Goal: Task Accomplishment & Management: Complete application form

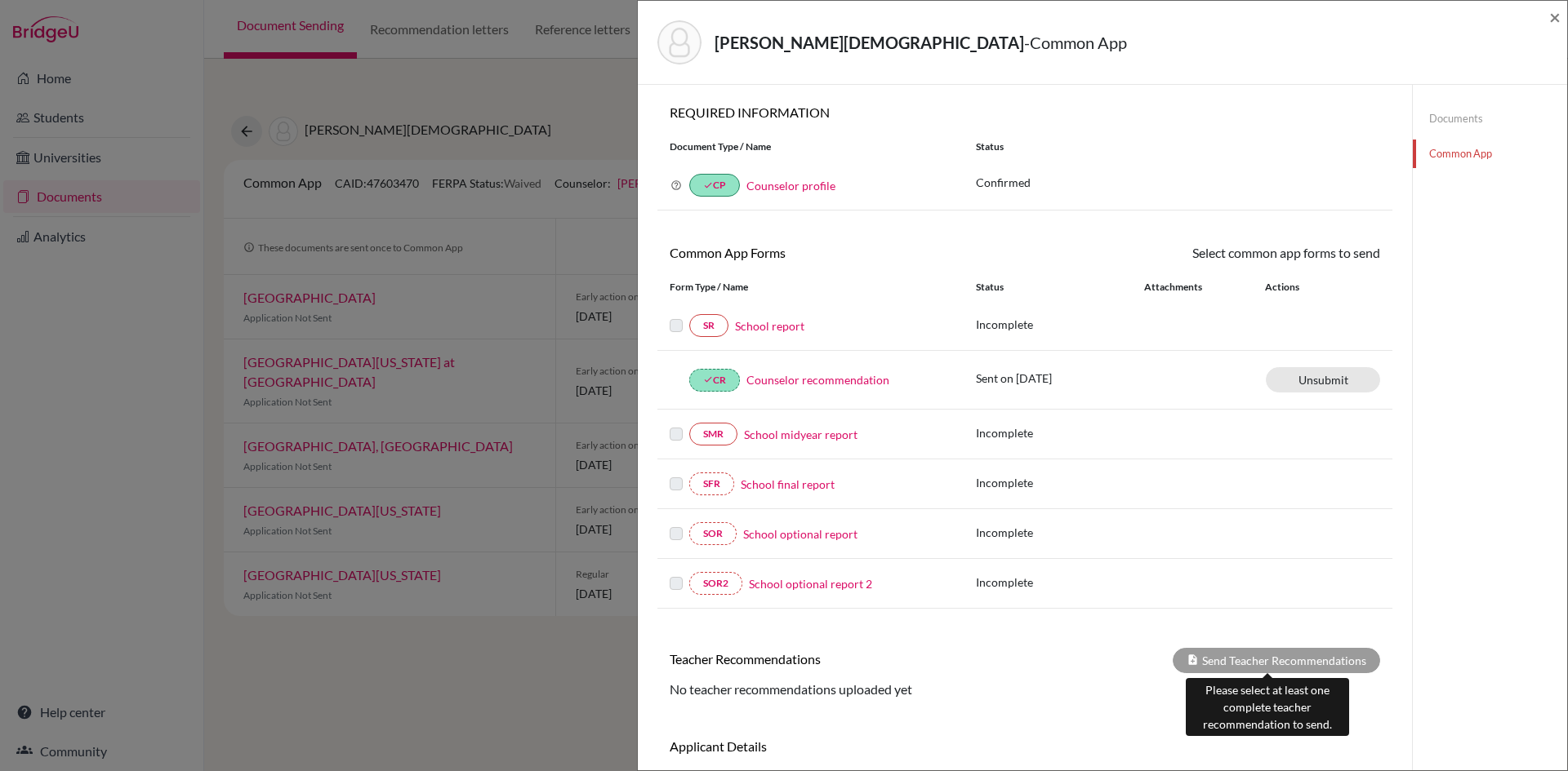
click at [1254, 657] on div "Send Teacher Recommendations" at bounding box center [1276, 661] width 207 height 25
click at [1554, 23] on span "×" at bounding box center [1554, 17] width 11 height 24
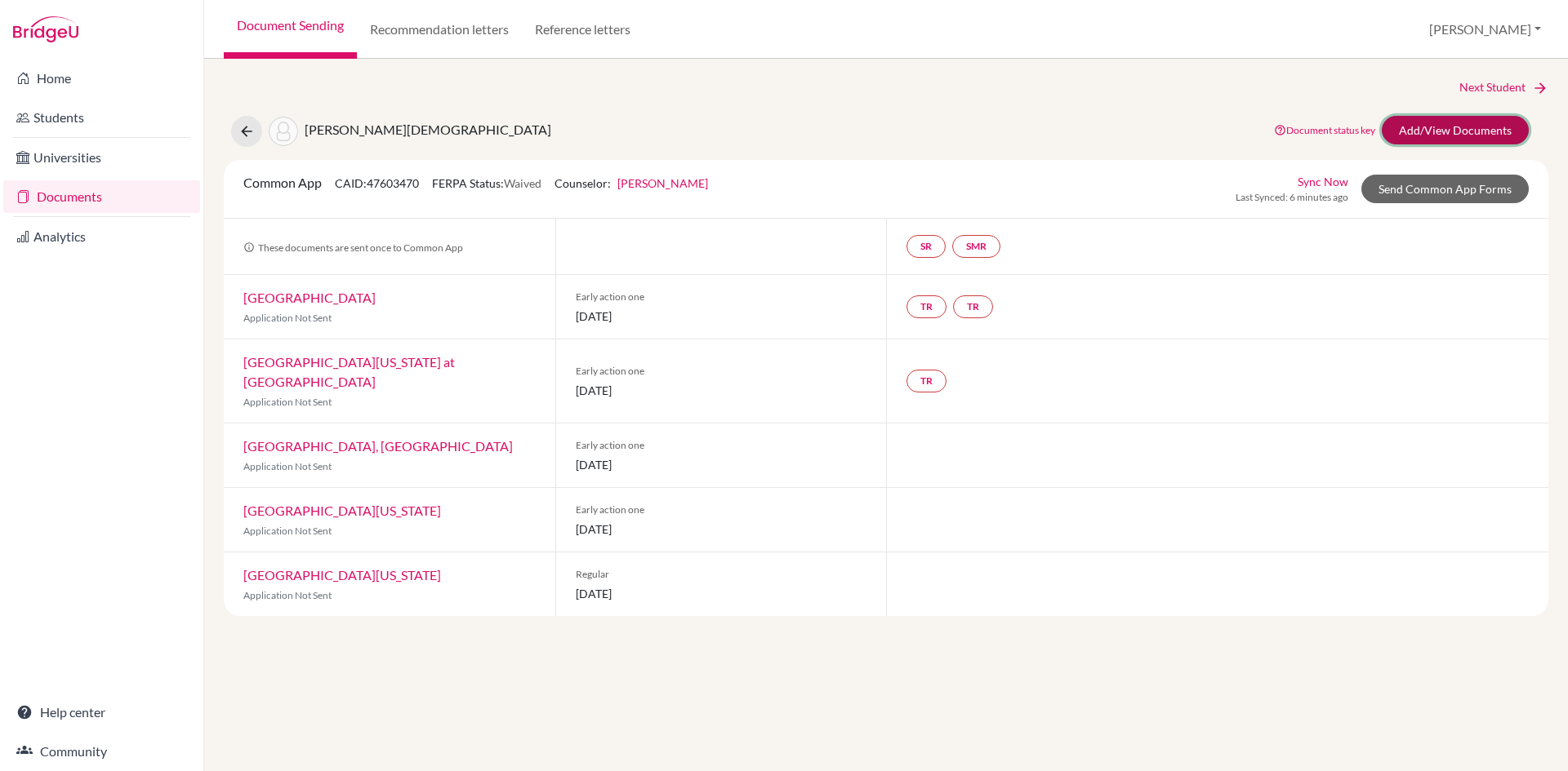
click at [1444, 130] on link "Add/View Documents" at bounding box center [1455, 130] width 147 height 29
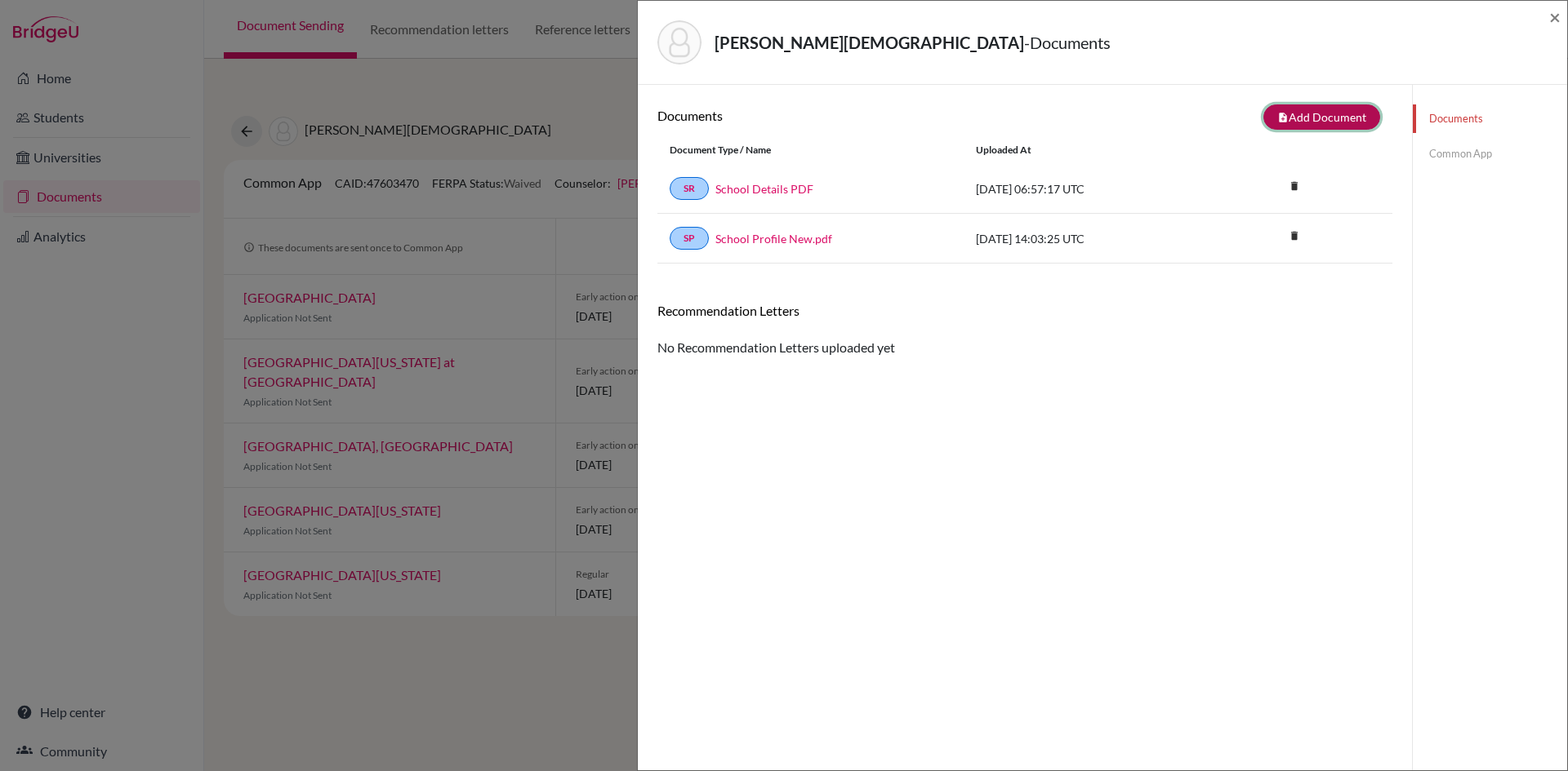
click at [1305, 118] on button "note_add Add Document" at bounding box center [1321, 116] width 116 height 25
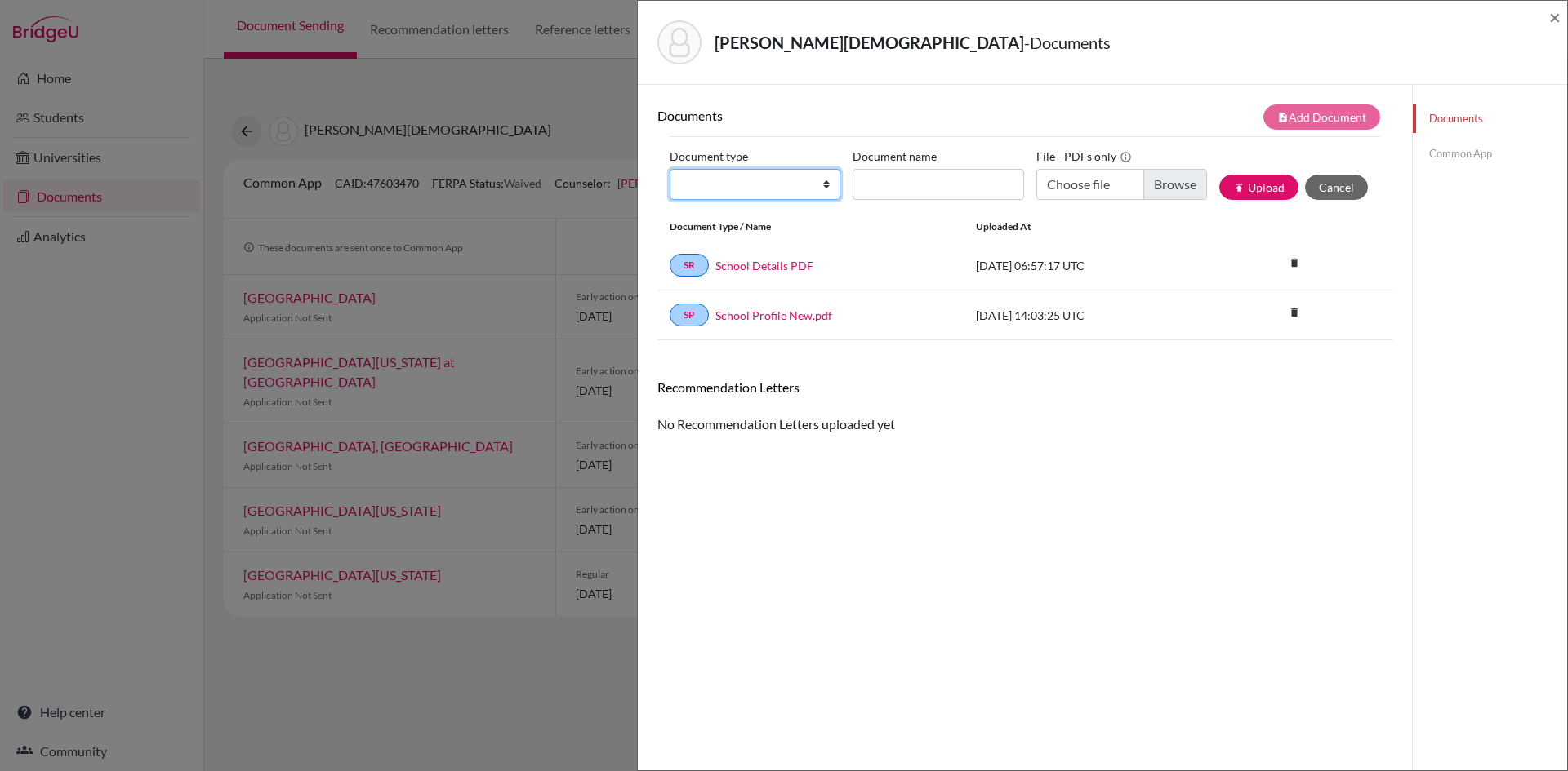
click at [820, 186] on select "Change explanation for Common App reports Counselor recommendation Internationa…" at bounding box center [755, 184] width 171 height 31
select select "5"
click at [670, 169] on select "Change explanation for Common App reports Counselor recommendation Internationa…" at bounding box center [755, 184] width 171 height 31
click at [912, 189] on input "Recommender's name" at bounding box center [938, 184] width 171 height 31
type input "[PERSON_NAME]"
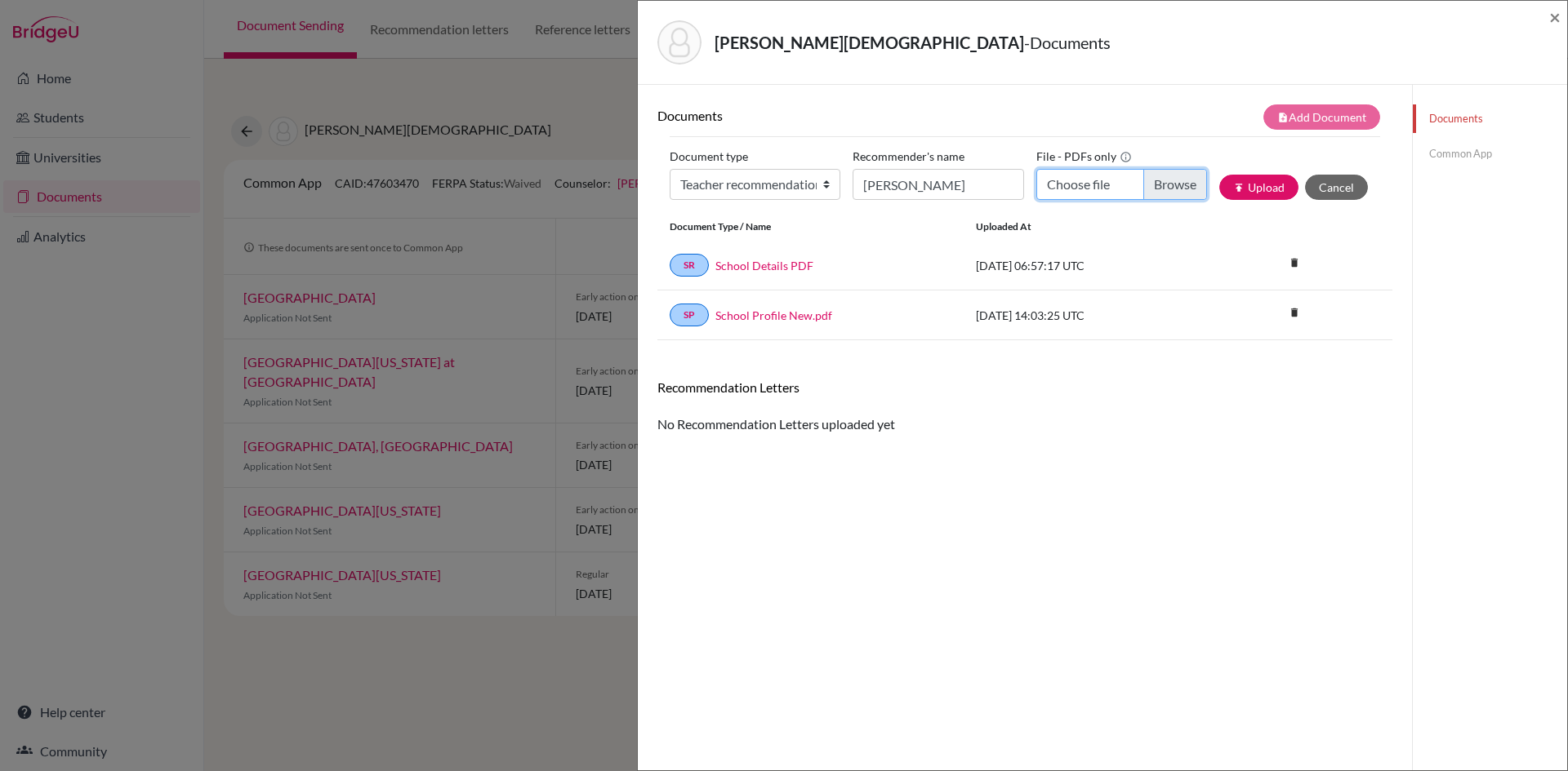
click at [1183, 185] on input "Choose file" at bounding box center [1122, 184] width 171 height 31
type input "C:\fakepath\[PERSON_NAME] Psychology LOR.PDF"
click at [1236, 189] on button "publish Upload" at bounding box center [1259, 187] width 79 height 25
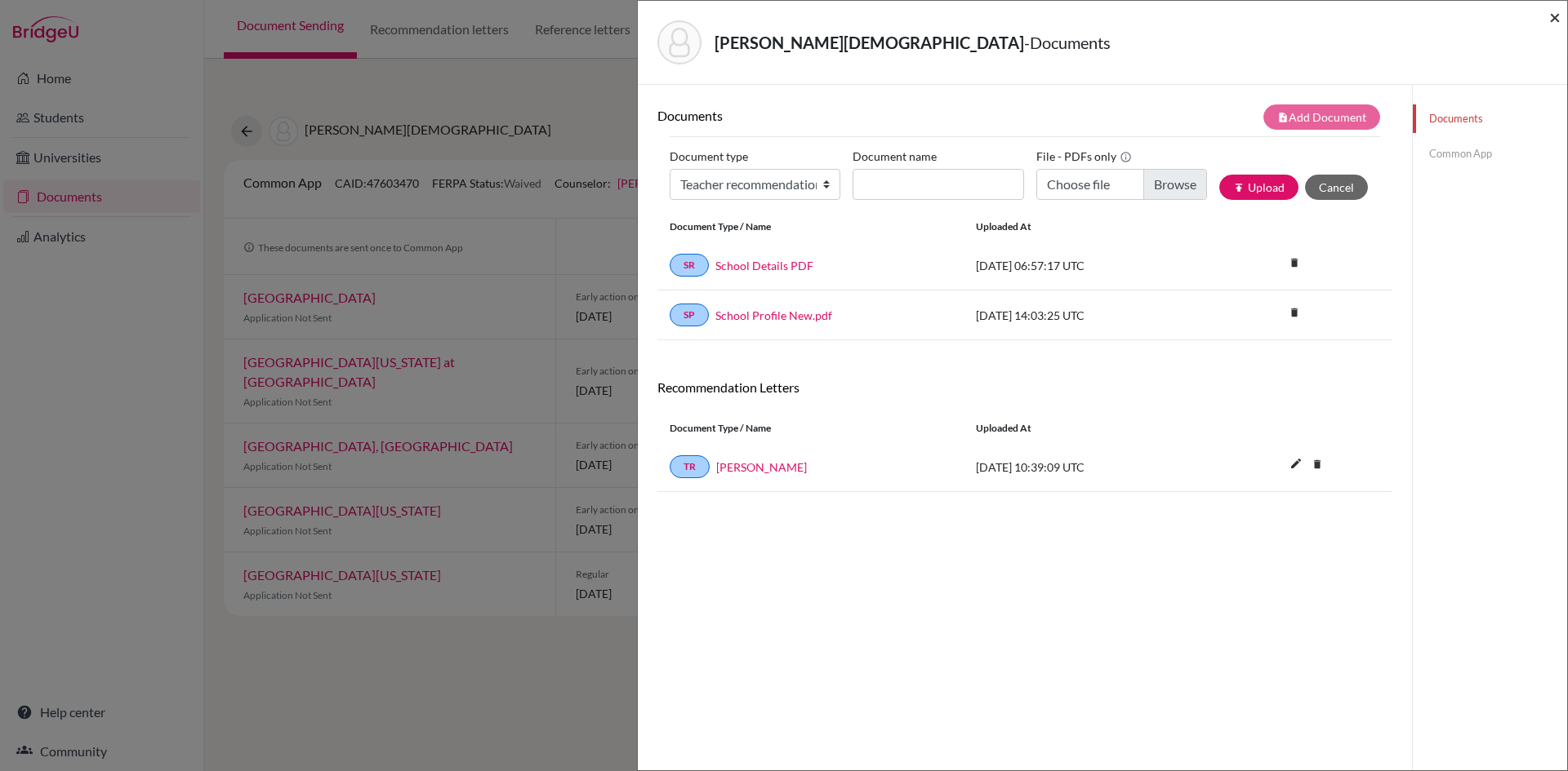
click at [1551, 23] on span "×" at bounding box center [1554, 17] width 11 height 24
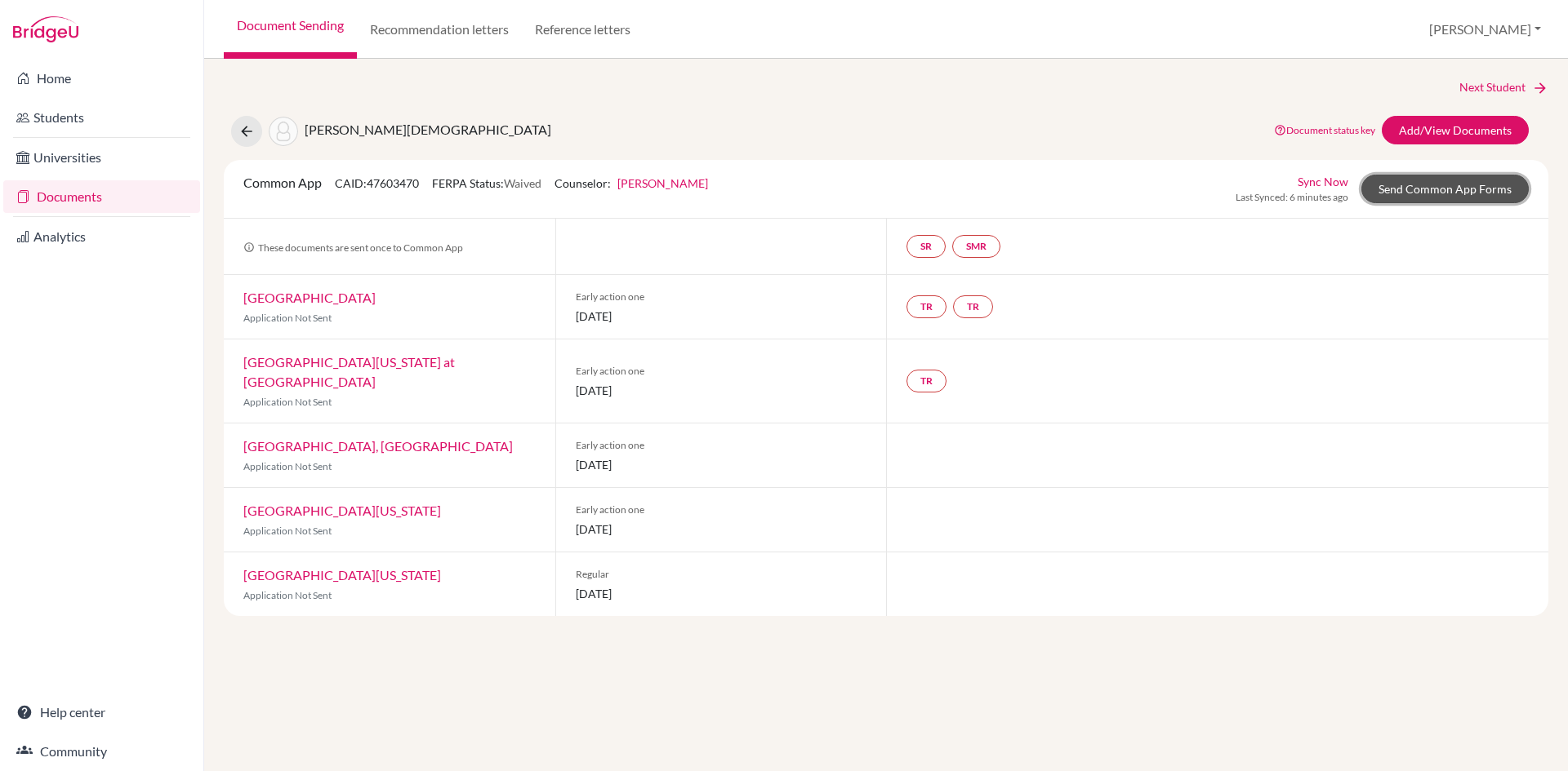
click at [1417, 188] on link "Send Common App Forms" at bounding box center [1445, 189] width 167 height 29
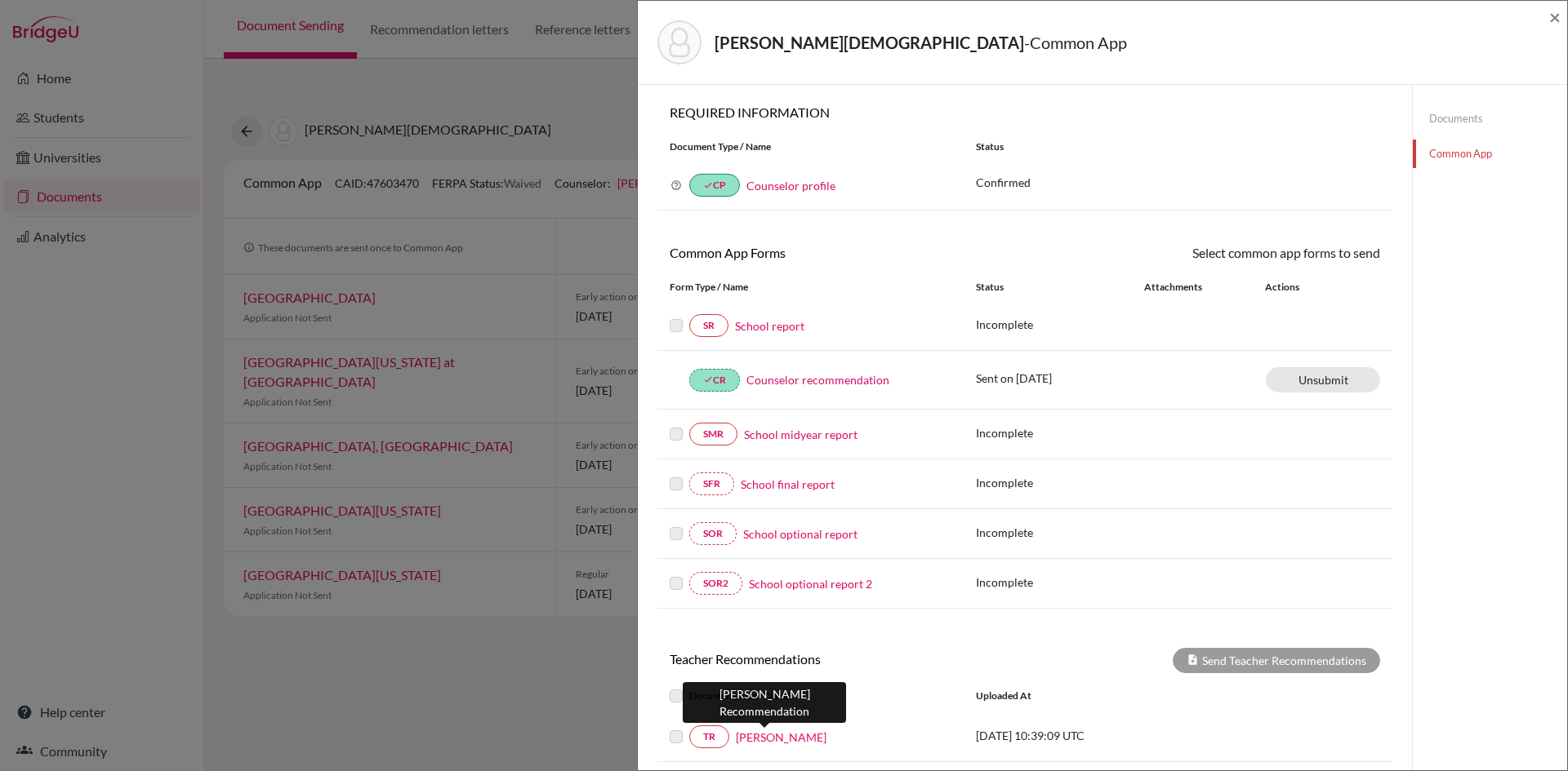
click at [752, 736] on link "[PERSON_NAME]" at bounding box center [781, 738] width 91 height 18
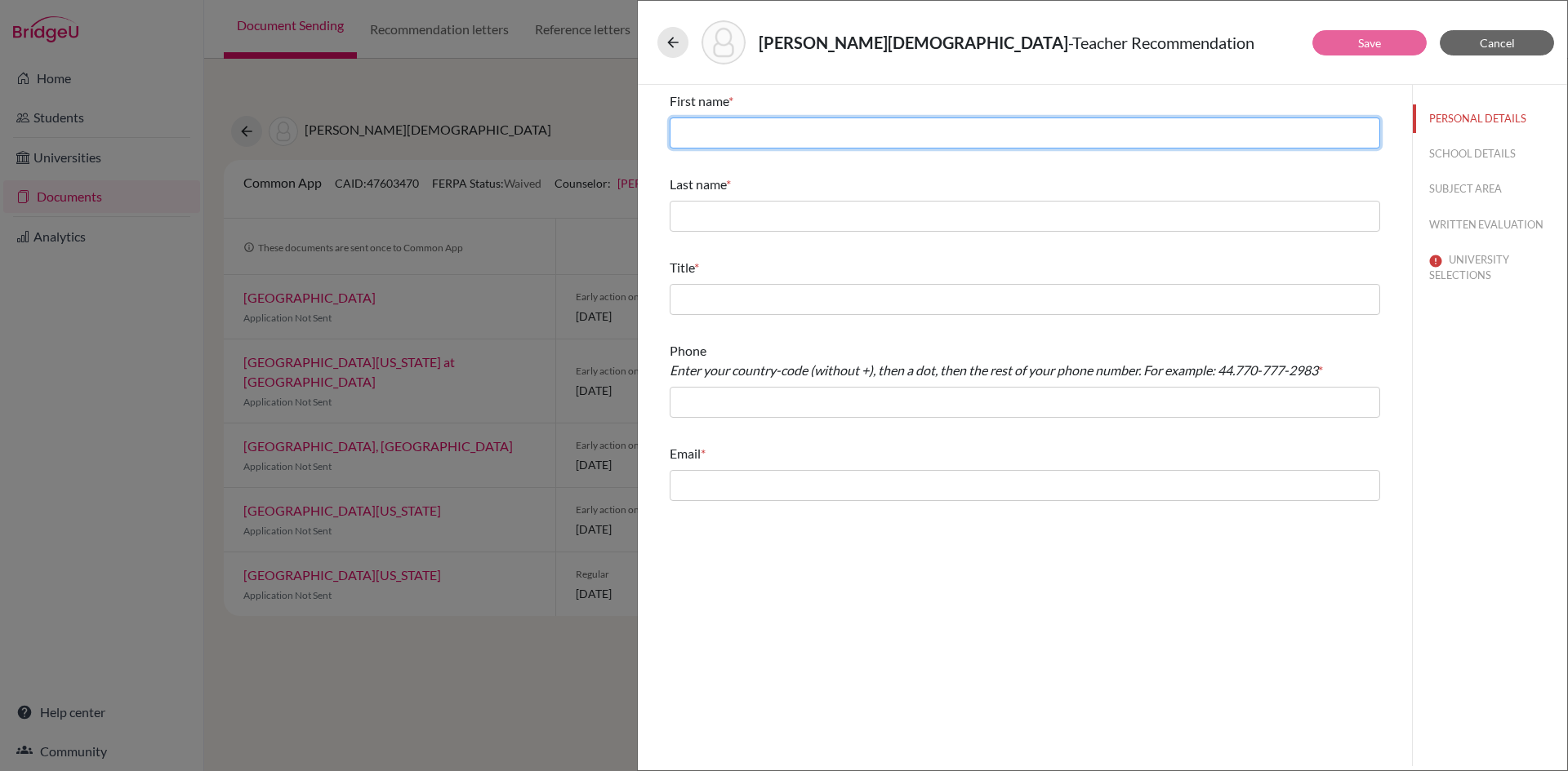
click at [871, 123] on input "text" at bounding box center [1025, 132] width 711 height 31
type input "[PERSON_NAME]"
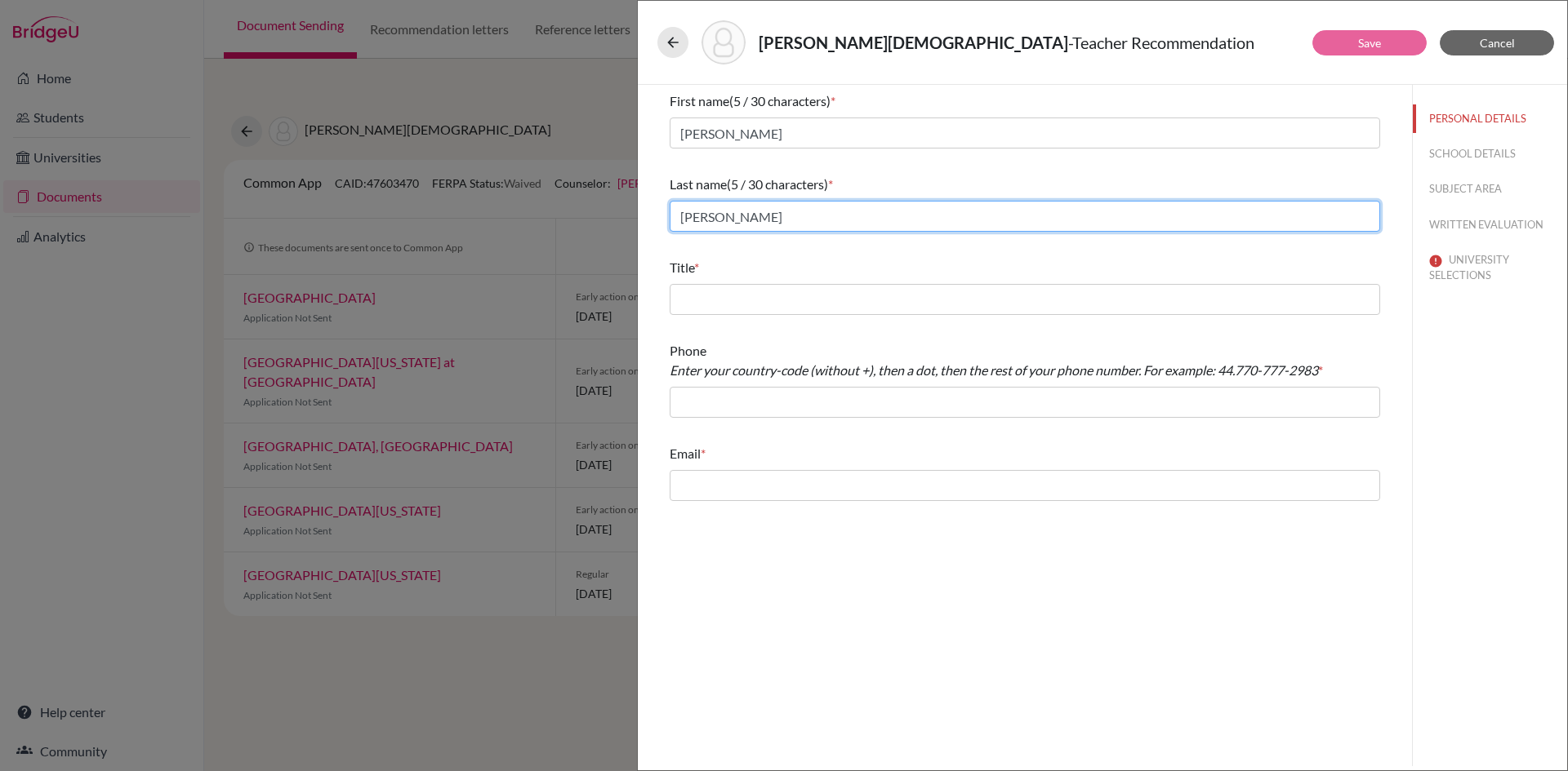
type input "[PERSON_NAME]"
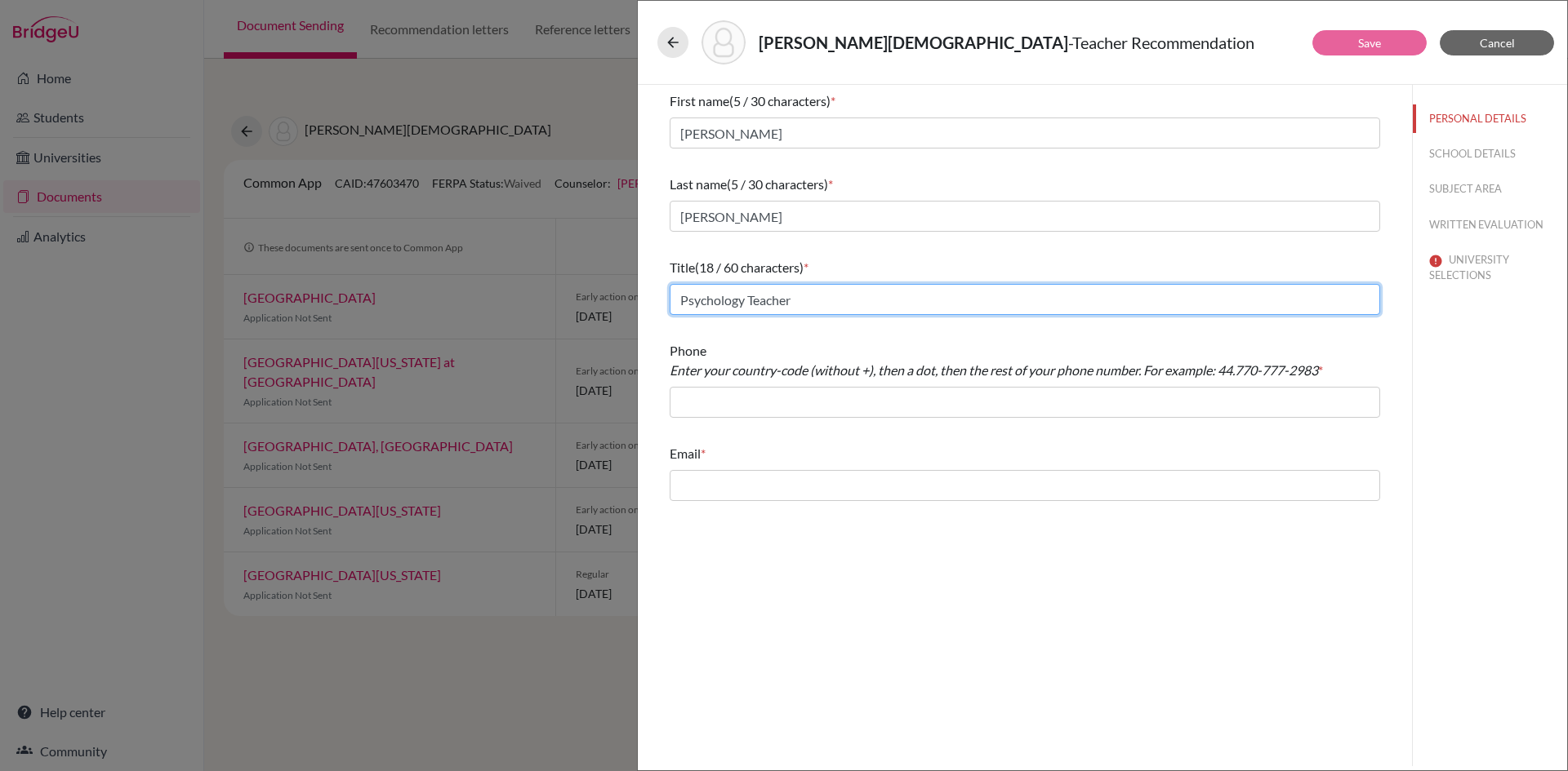
type input "Psychology Teacher"
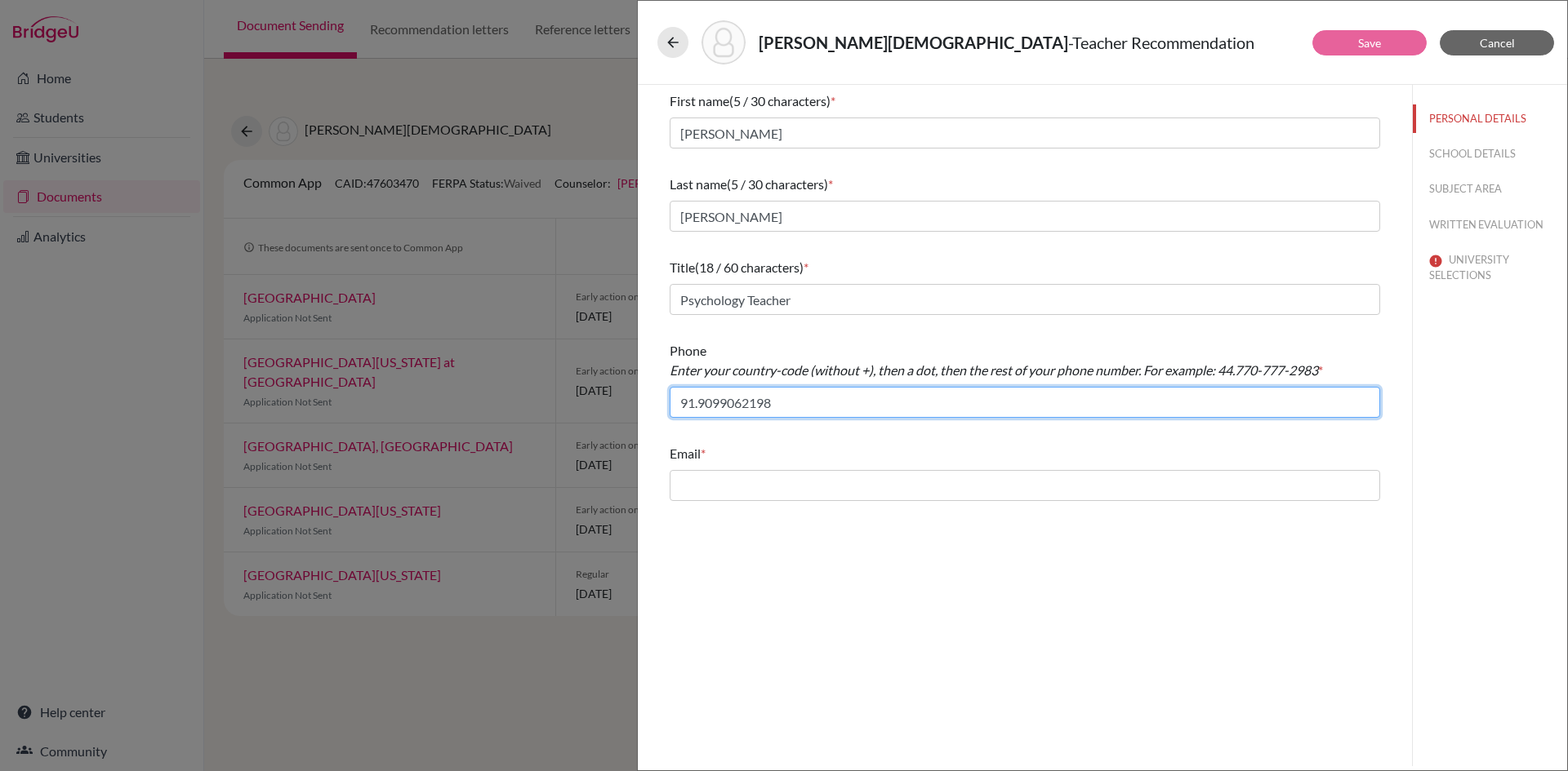
type input "91.9099062198"
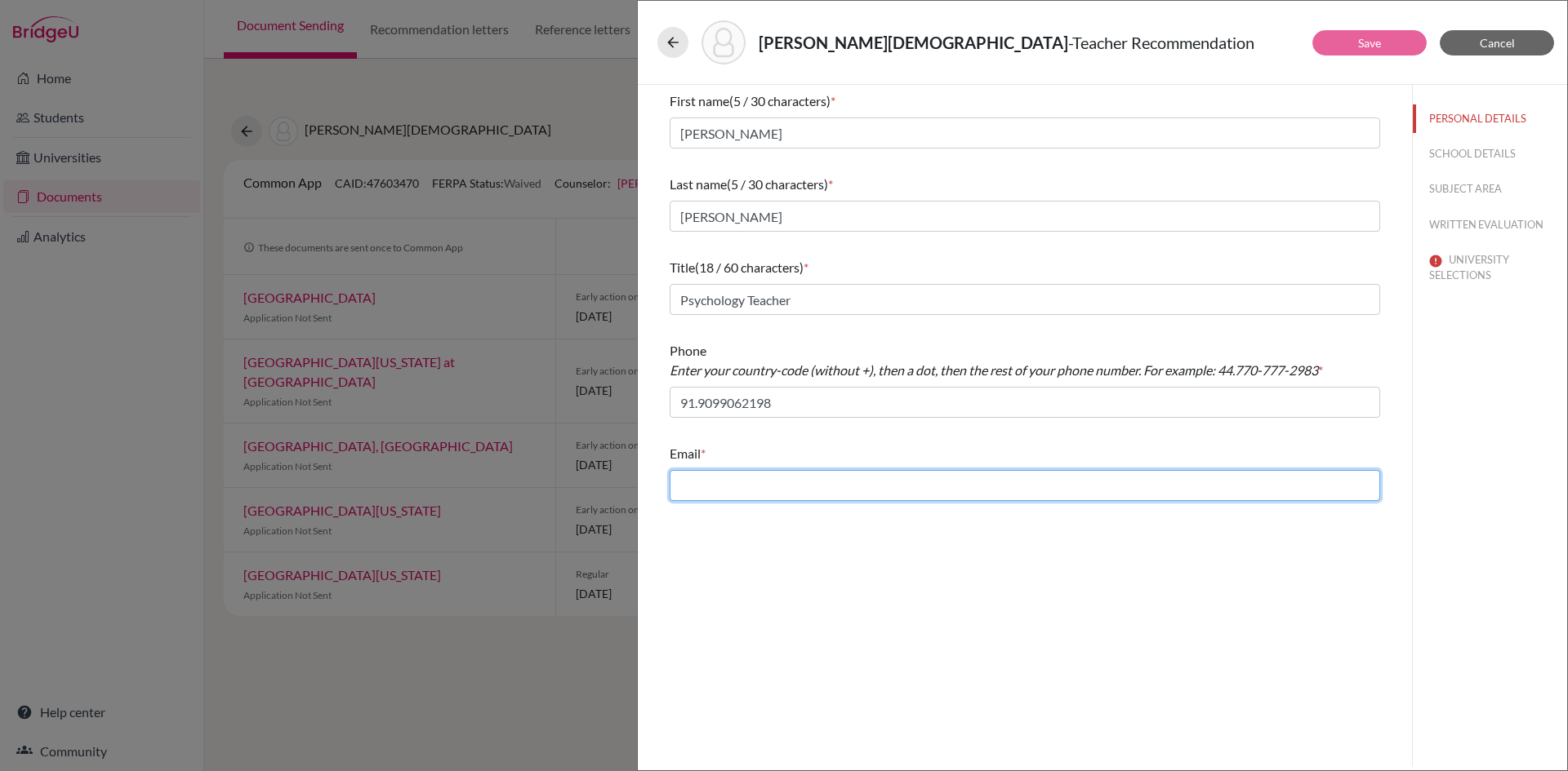
click at [796, 487] on input "text" at bounding box center [1025, 485] width 711 height 31
type input "[EMAIL_ADDRESS][DOMAIN_NAME]"
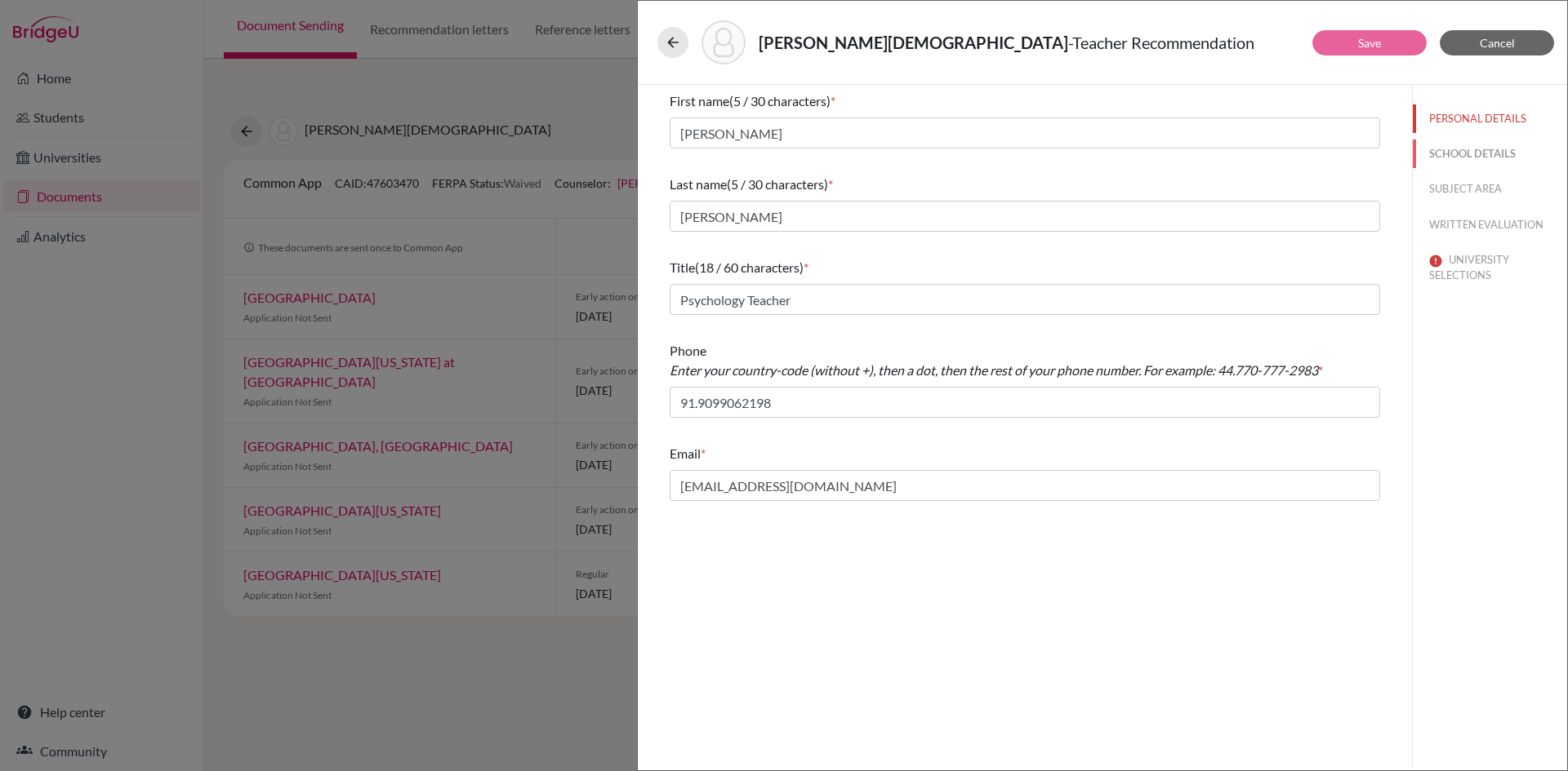
click at [1478, 151] on button "SCHOOL DETAILS" at bounding box center [1490, 154] width 154 height 29
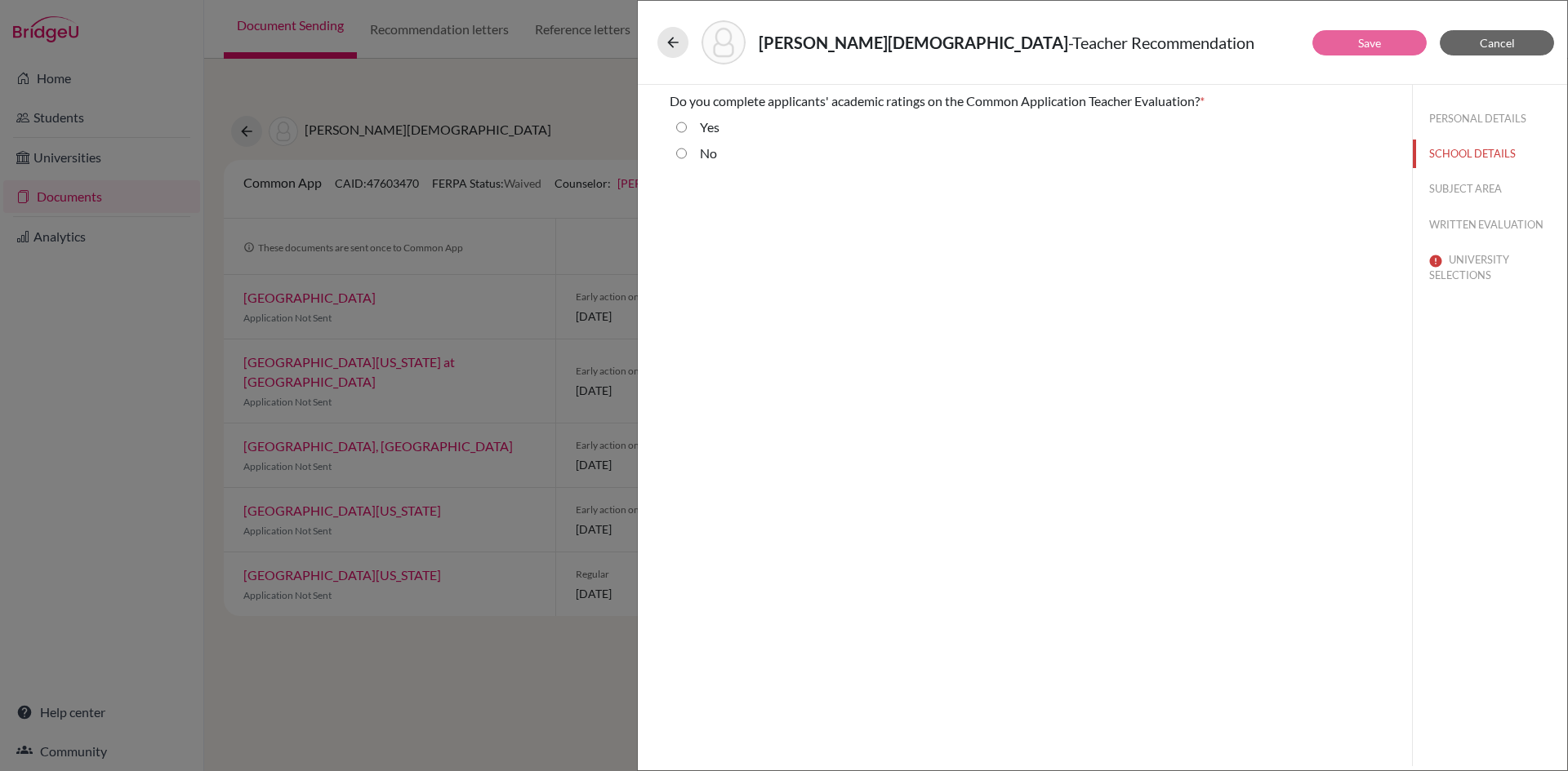
click at [709, 126] on label "Yes" at bounding box center [709, 127] width 19 height 19
click at [686, 126] on input "Yes" at bounding box center [681, 127] width 11 height 19
radio input "true"
click at [1486, 188] on button "SUBJECT AREA" at bounding box center [1490, 189] width 154 height 29
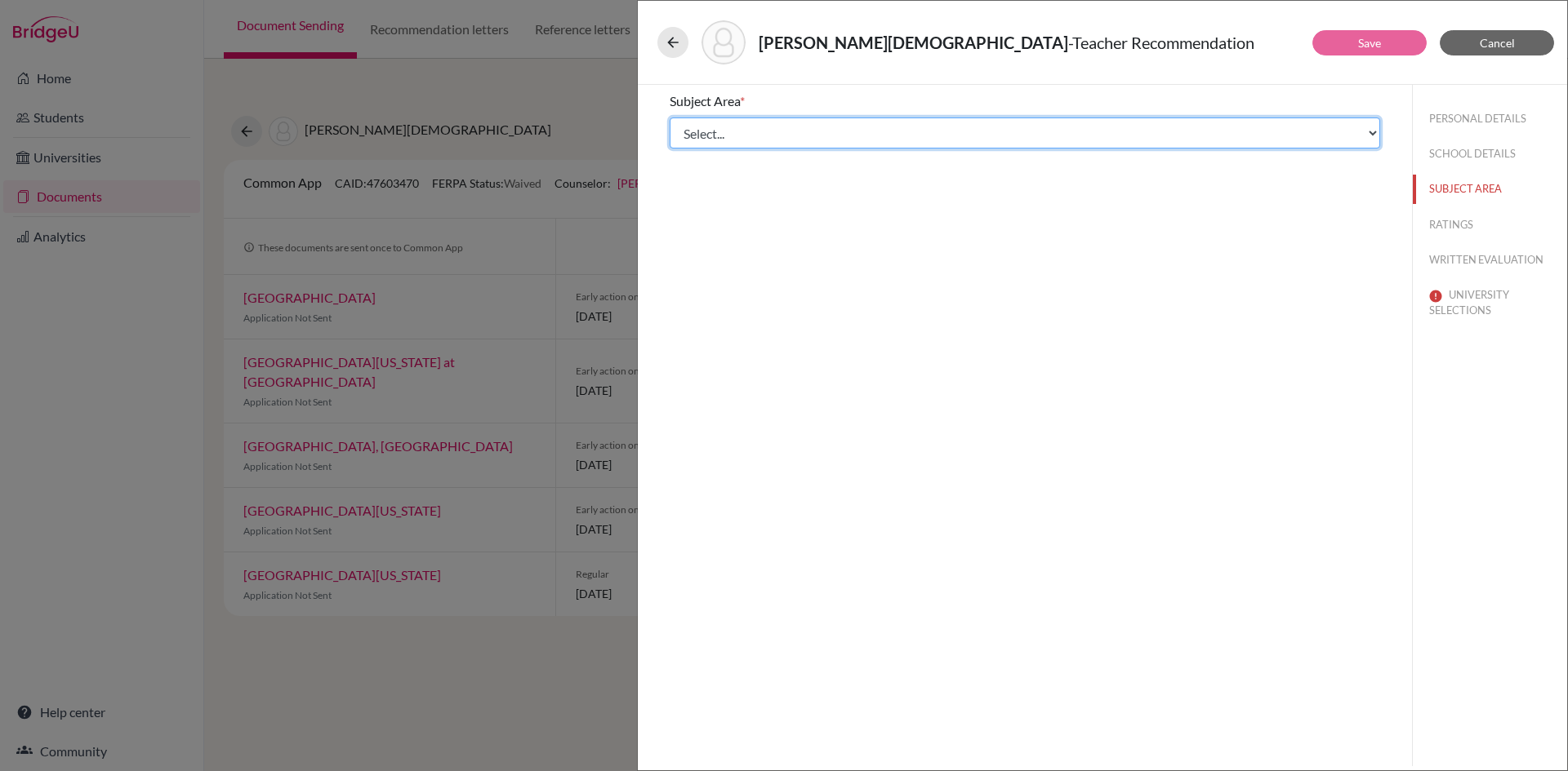
click at [808, 140] on select "Select... Math English Science World Language Social Studies Other Computer Sci…" at bounding box center [1025, 132] width 711 height 31
select select "5"
click at [670, 117] on select "Select... Math English Science World Language Social Studies Other Computer Sci…" at bounding box center [1025, 132] width 711 height 31
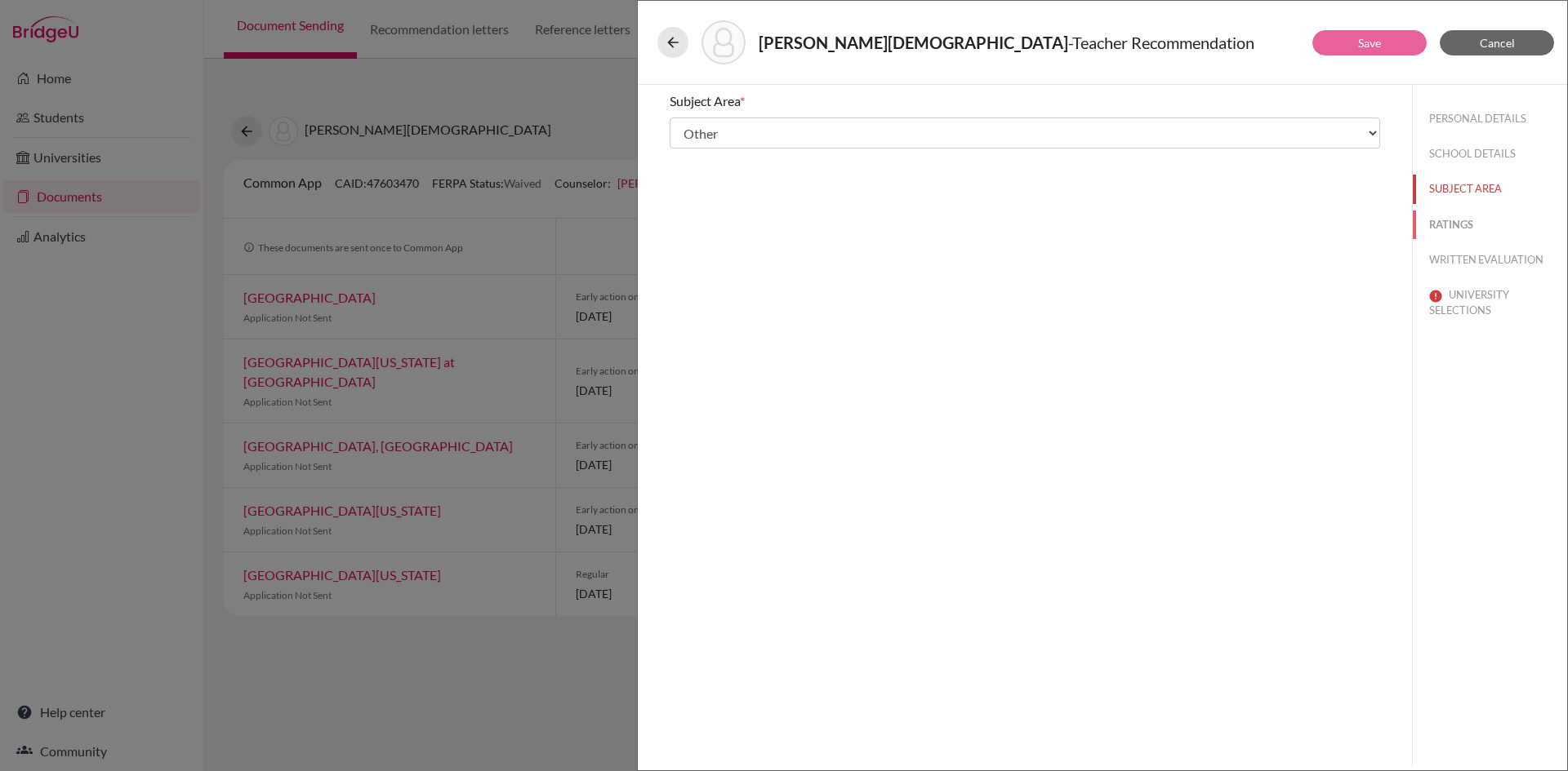
click at [1445, 225] on button "RATINGS" at bounding box center [1490, 225] width 154 height 29
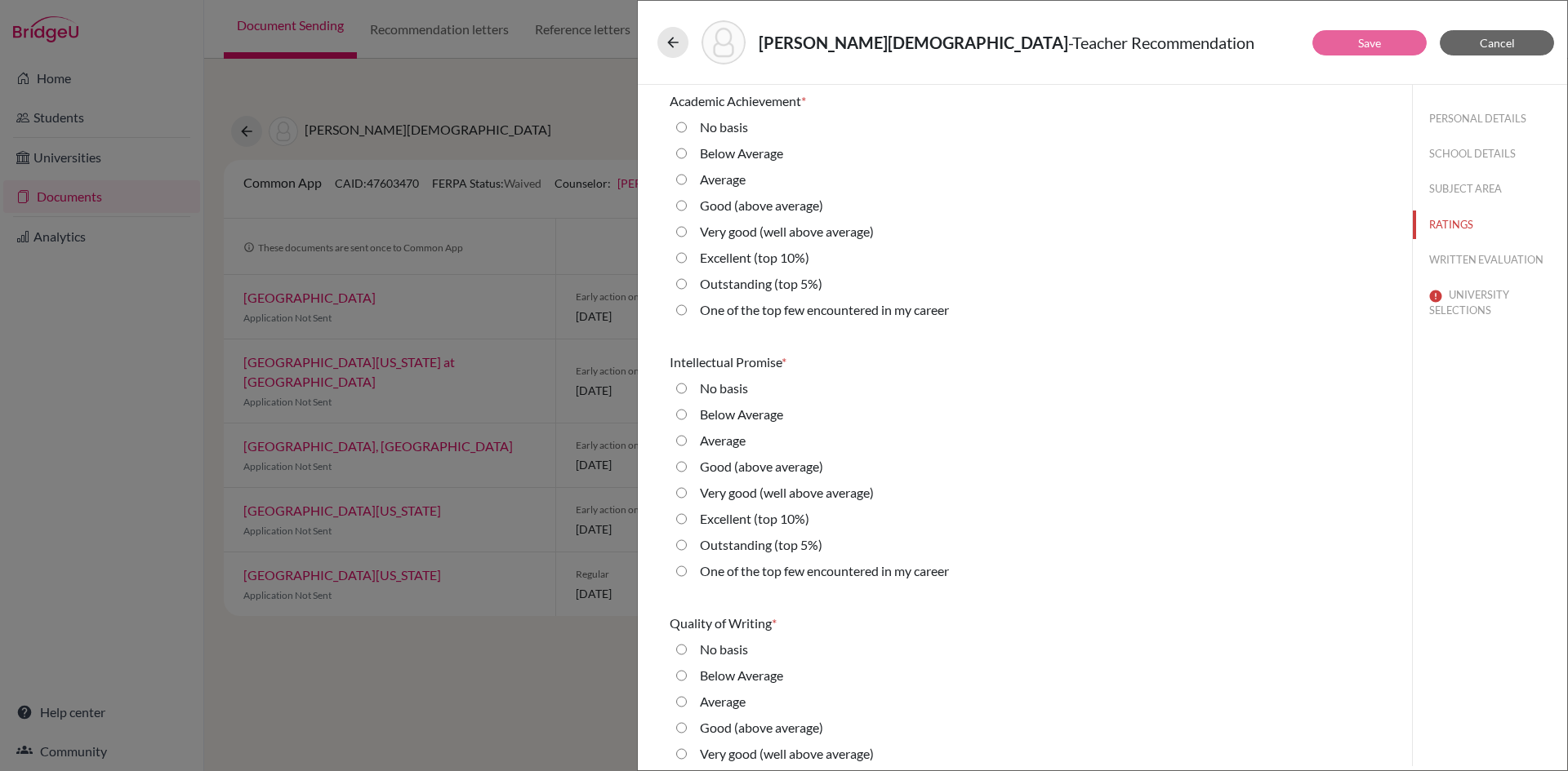
click at [711, 285] on label "Outstanding (top 5%)" at bounding box center [761, 284] width 123 height 19
click at [686, 285] on 5\%\) "Outstanding (top 5%)" at bounding box center [681, 284] width 11 height 19
radio 5\%\) "true"
click at [728, 540] on label "Outstanding (top 5%)" at bounding box center [761, 545] width 123 height 19
click at [686, 540] on 5\%\) "Outstanding (top 5%)" at bounding box center [681, 545] width 11 height 19
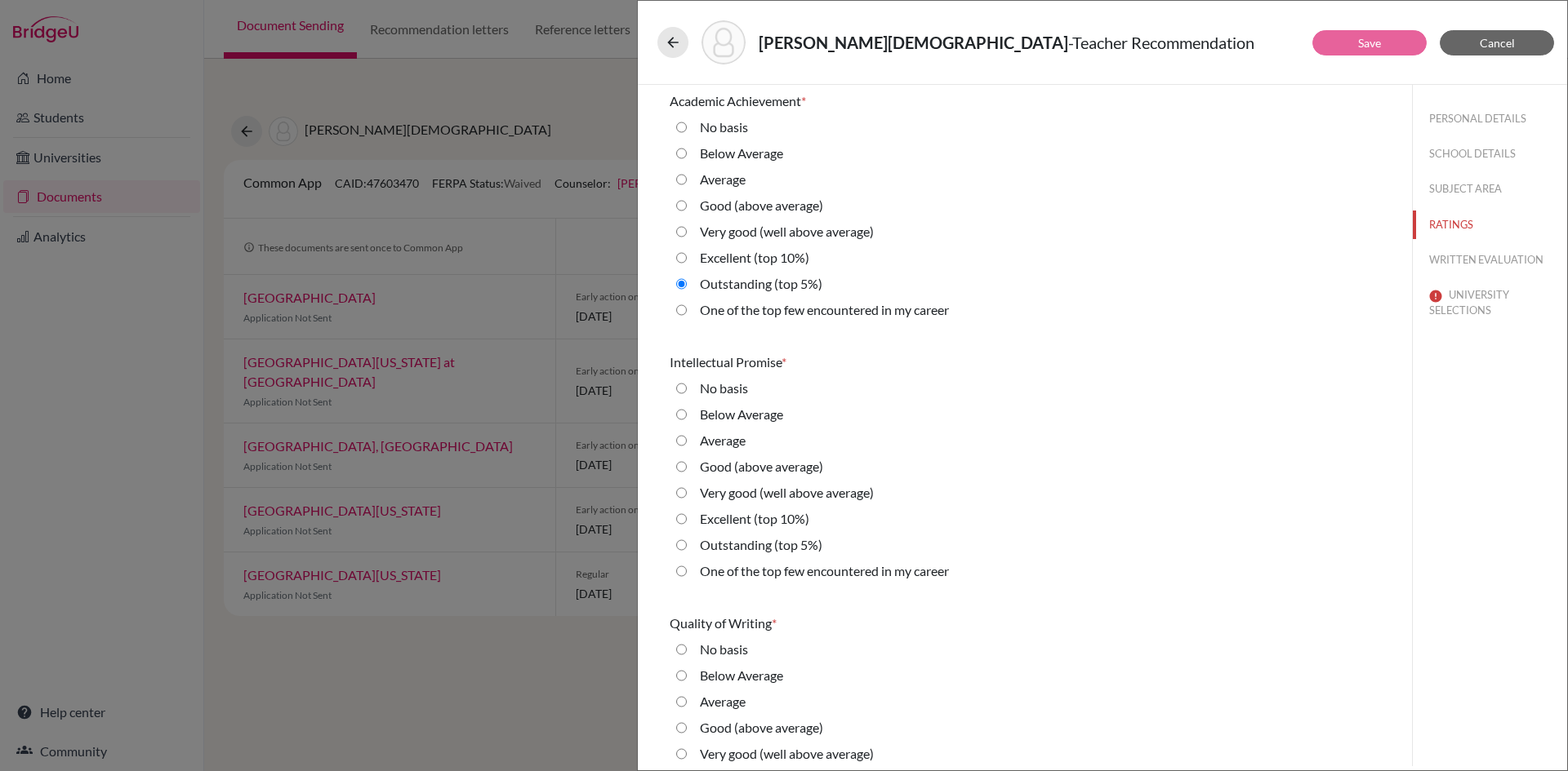
radio 5\%\) "true"
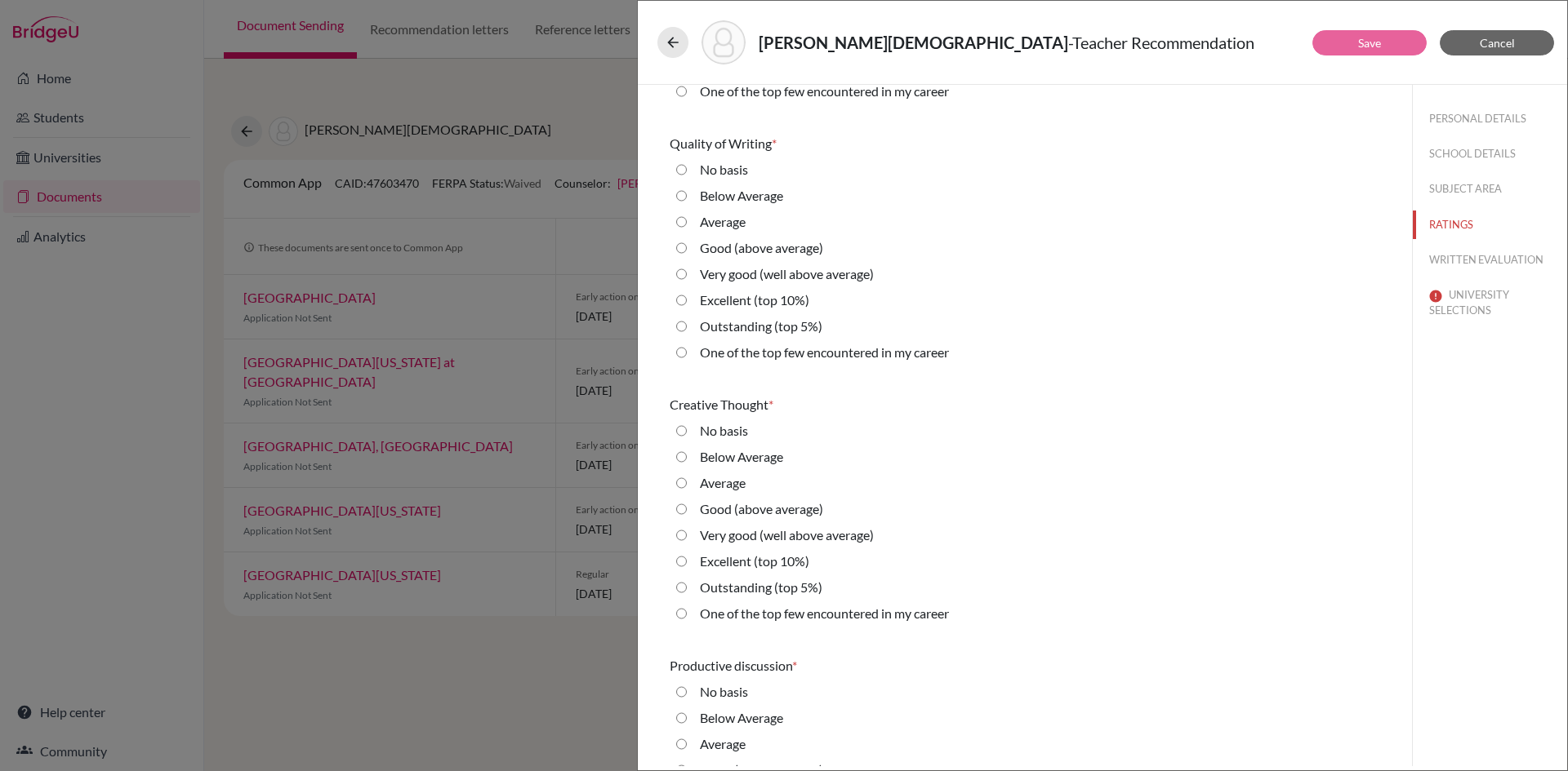
scroll to position [485, 0]
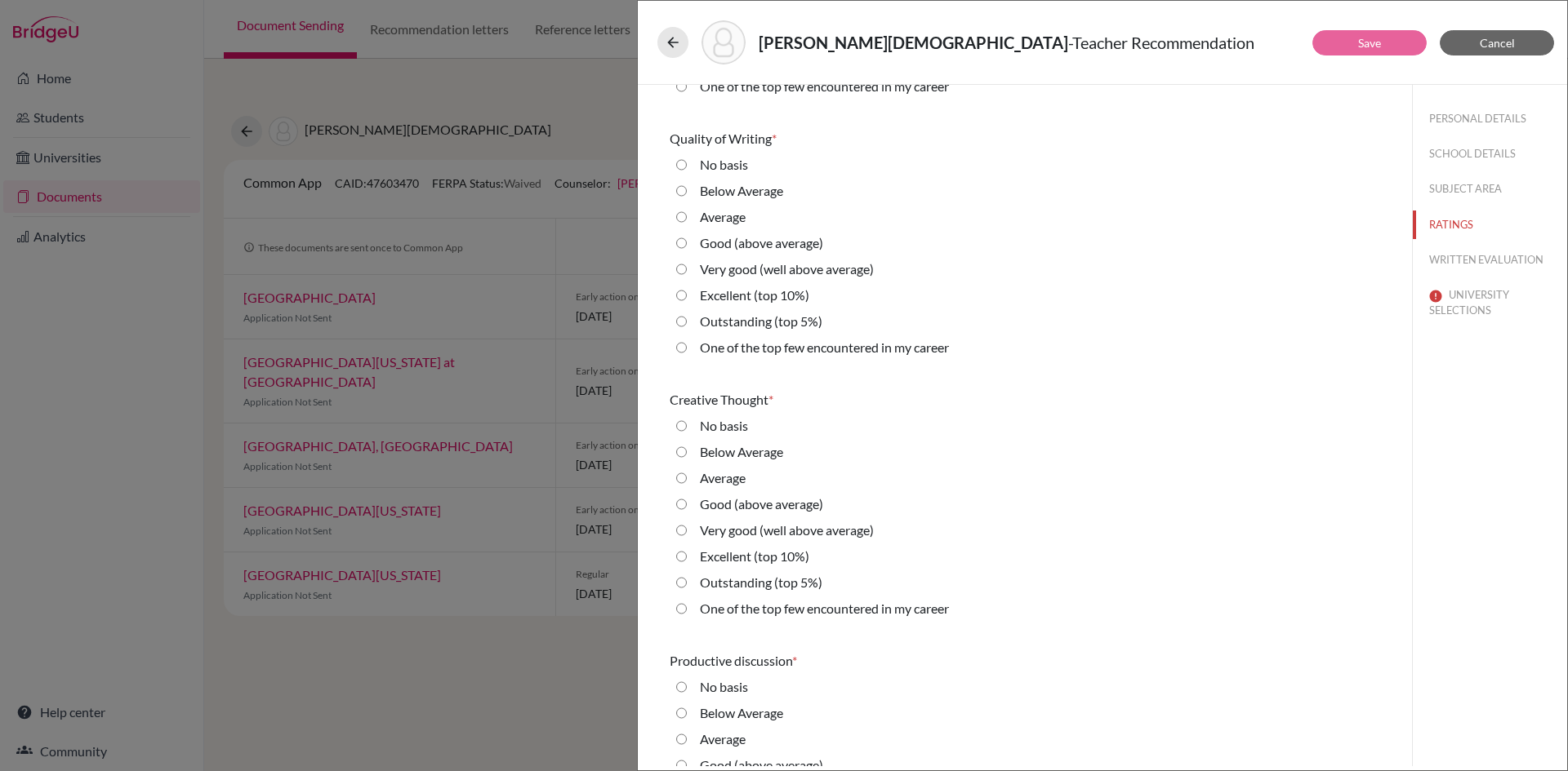
click at [712, 323] on label "Outstanding (top 5%)" at bounding box center [761, 321] width 123 height 19
click at [686, 323] on 5\%\) "Outstanding (top 5%)" at bounding box center [681, 321] width 11 height 19
radio 5\%\) "true"
click at [734, 580] on label "Outstanding (top 5%)" at bounding box center [761, 583] width 123 height 19
click at [686, 580] on 5\%\) "Outstanding (top 5%)" at bounding box center [681, 583] width 11 height 19
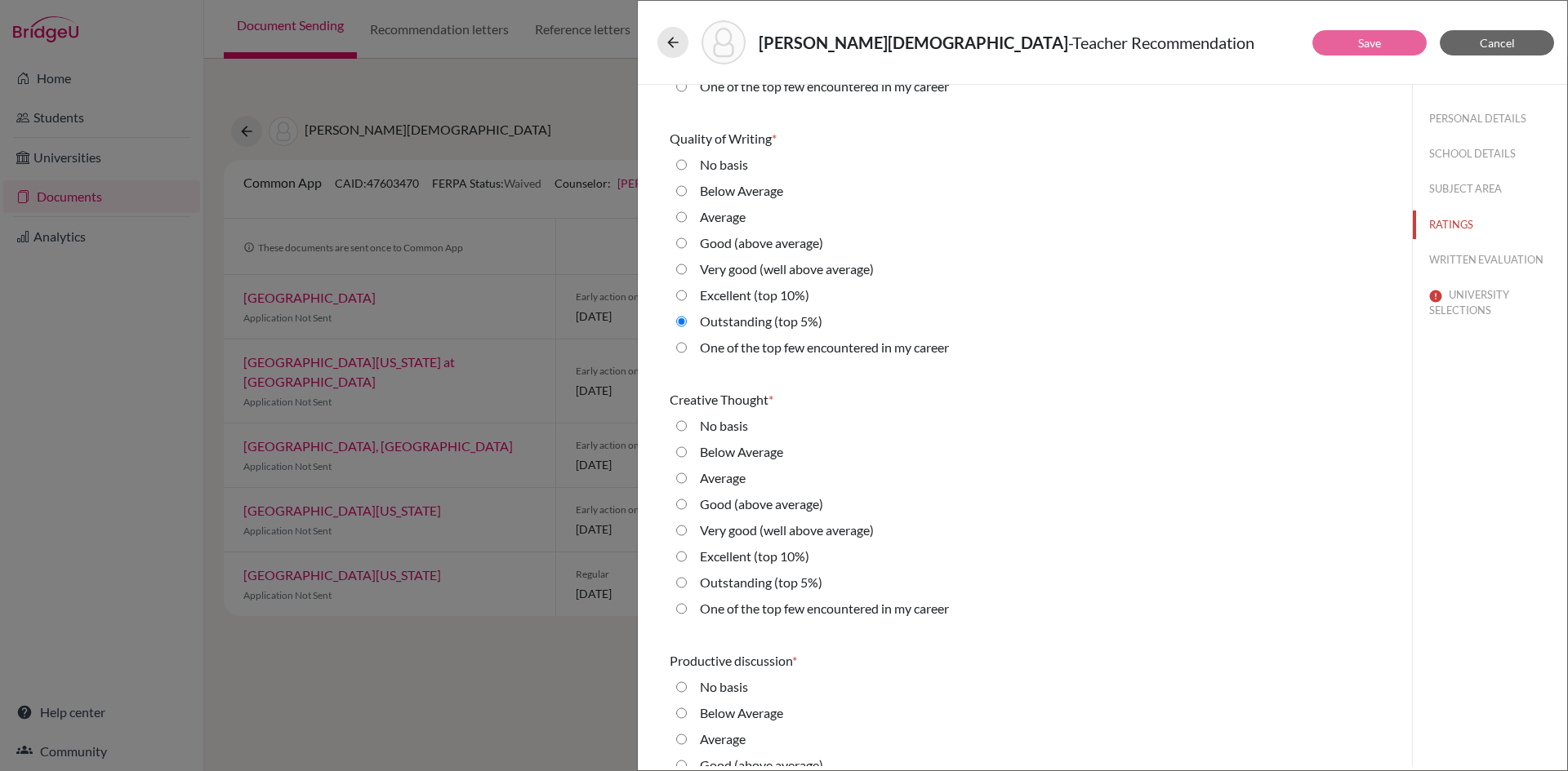
radio 5\%\) "true"
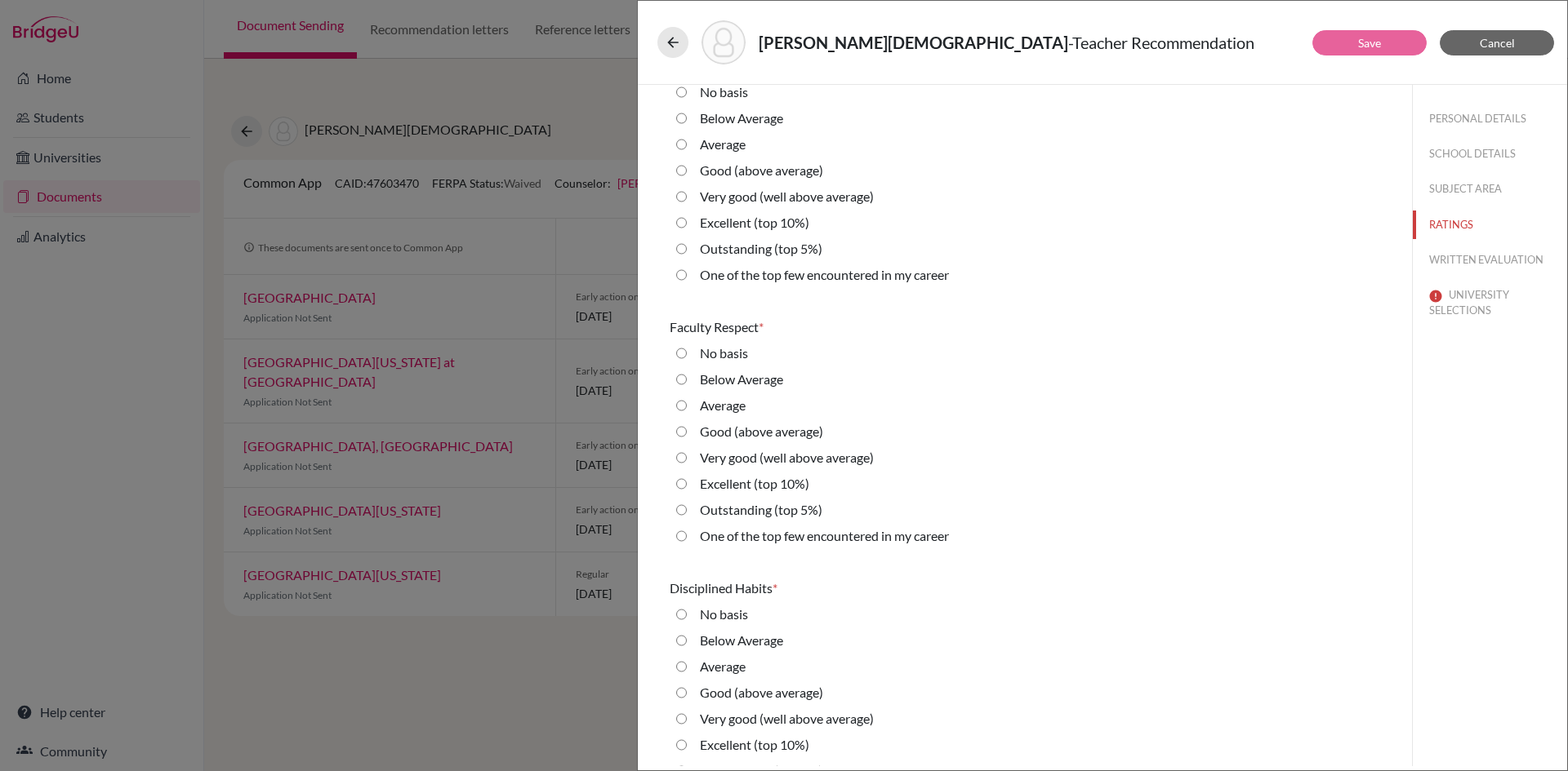
scroll to position [980, 0]
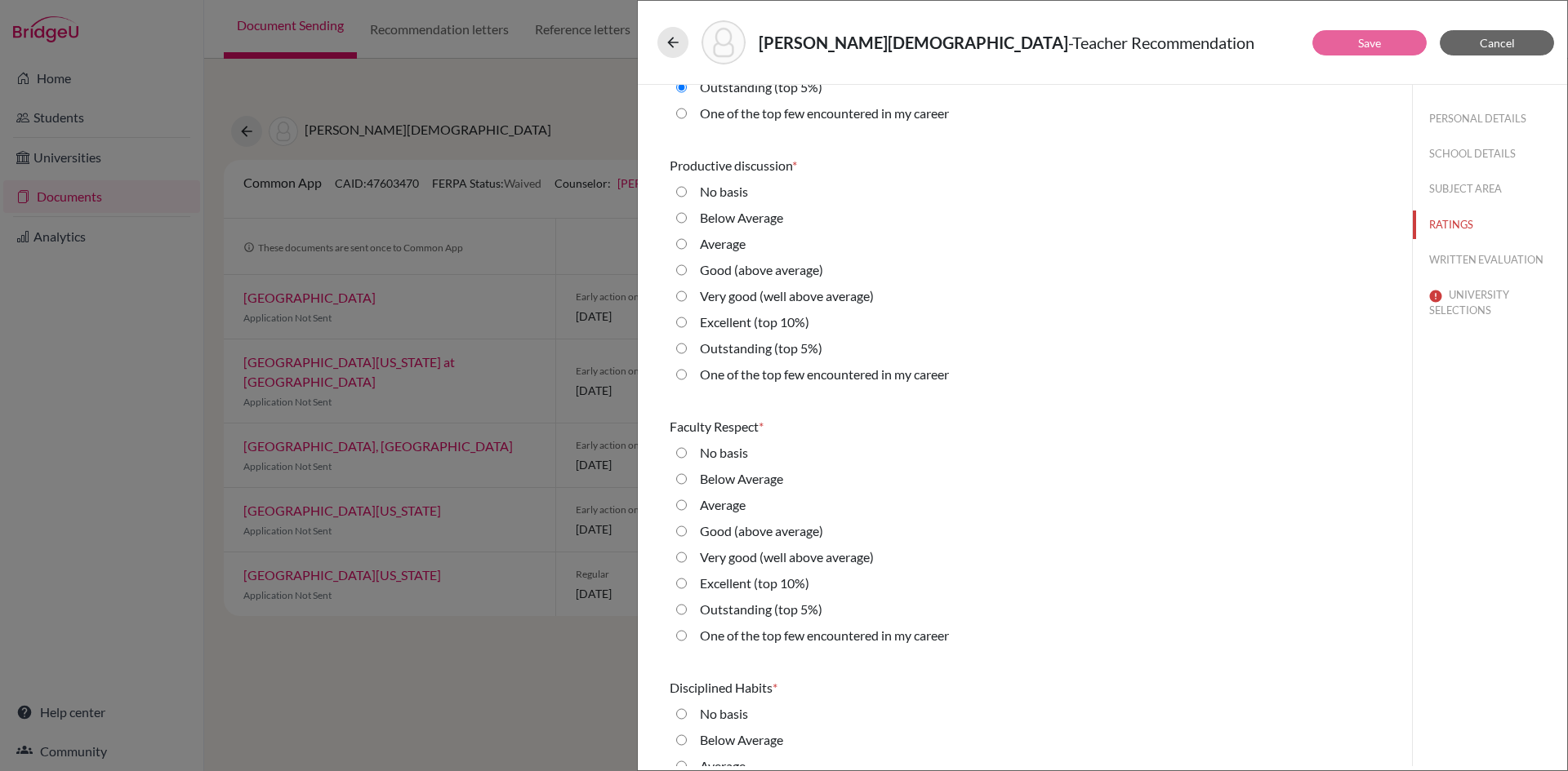
click at [712, 354] on label "Outstanding (top 5%)" at bounding box center [761, 348] width 123 height 19
click at [686, 354] on 5\%\) "Outstanding (top 5%)" at bounding box center [681, 348] width 11 height 19
radio 5\%\) "true"
click at [678, 634] on career "One of the top few encountered in my career" at bounding box center [681, 635] width 11 height 19
radio career "true"
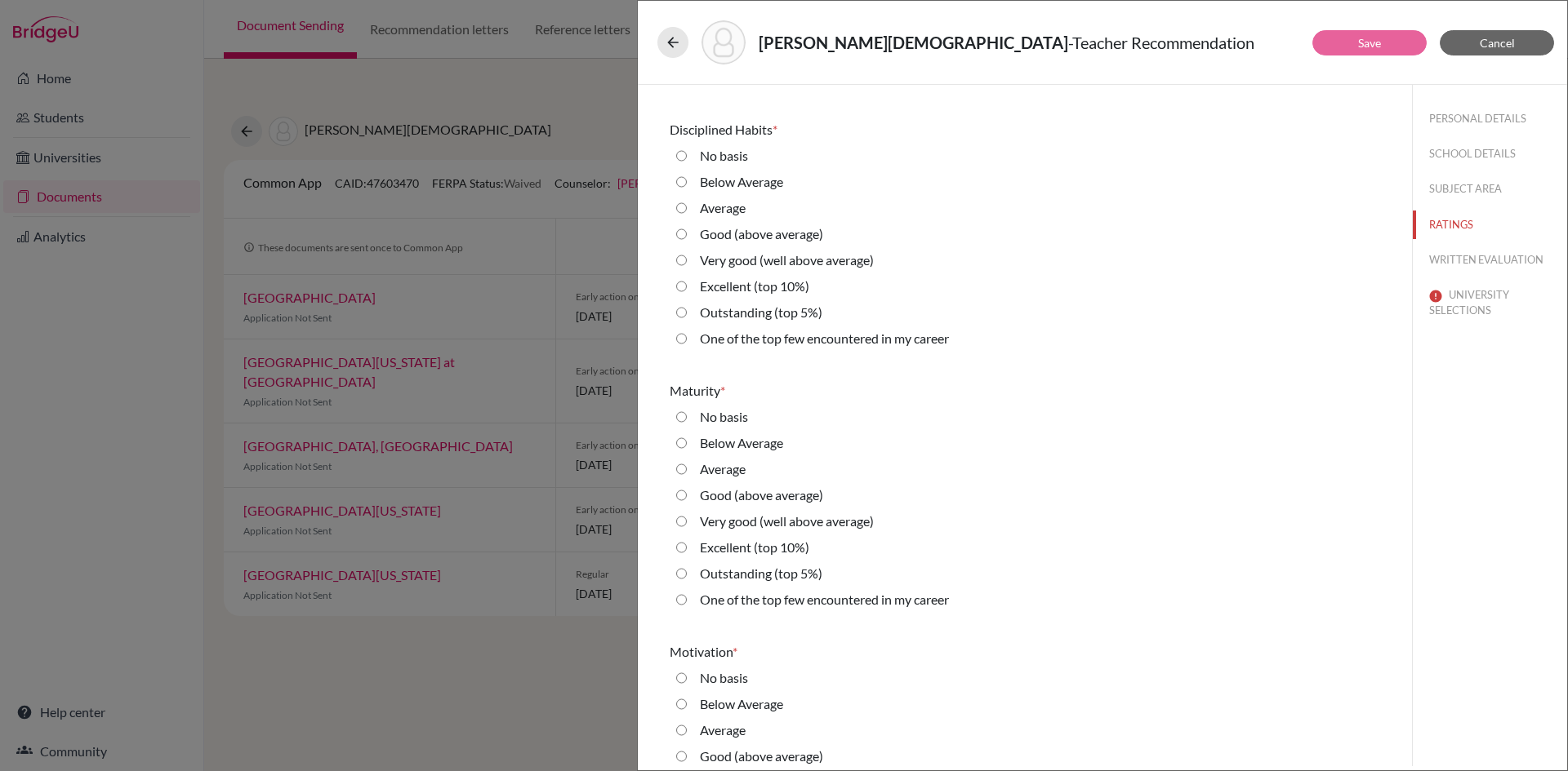
scroll to position [1549, 0]
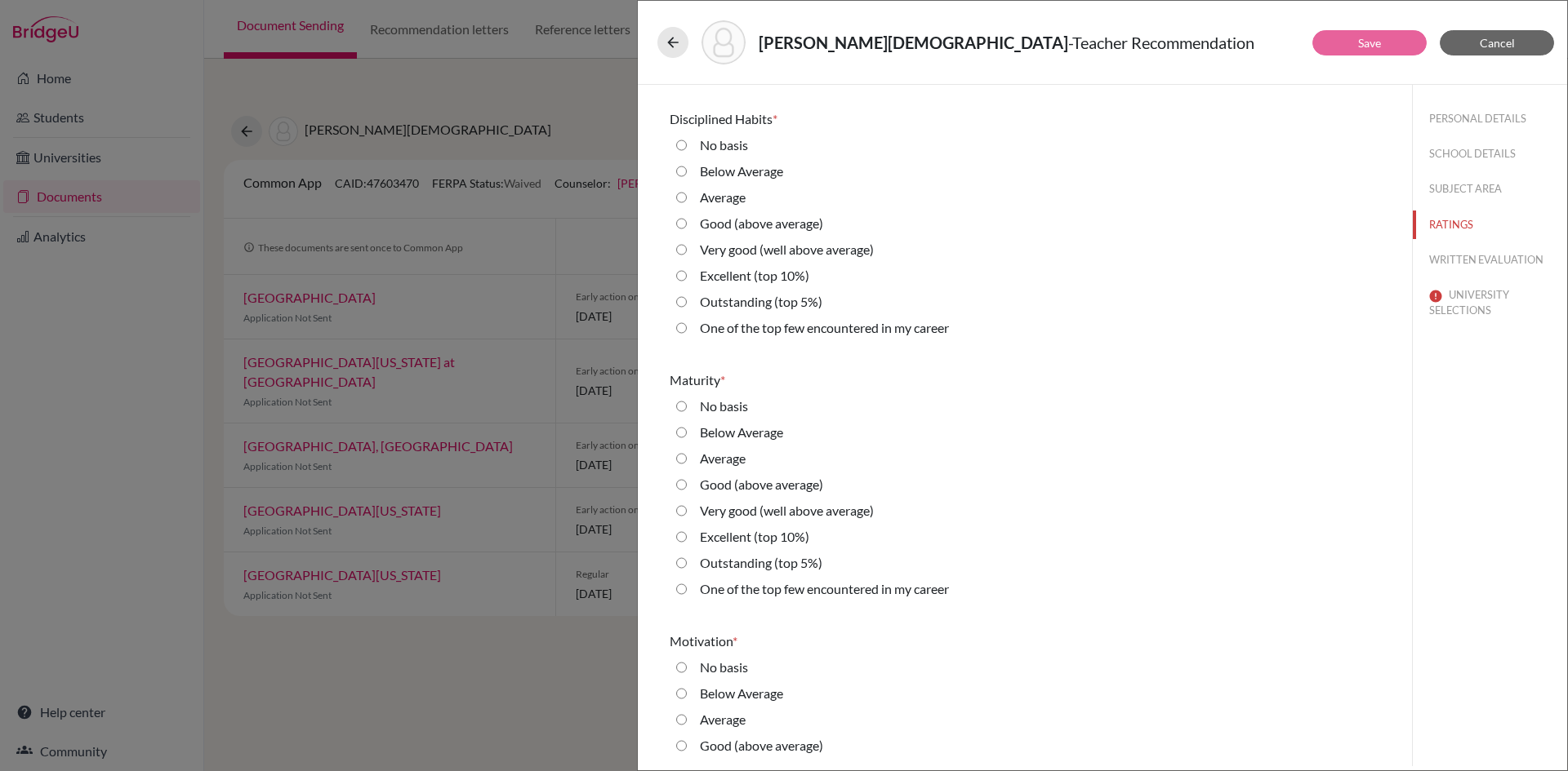
click at [683, 329] on career "One of the top few encountered in my career" at bounding box center [681, 328] width 11 height 19
radio career "true"
click at [682, 588] on career "One of the top few encountered in my career" at bounding box center [681, 589] width 11 height 19
radio career "true"
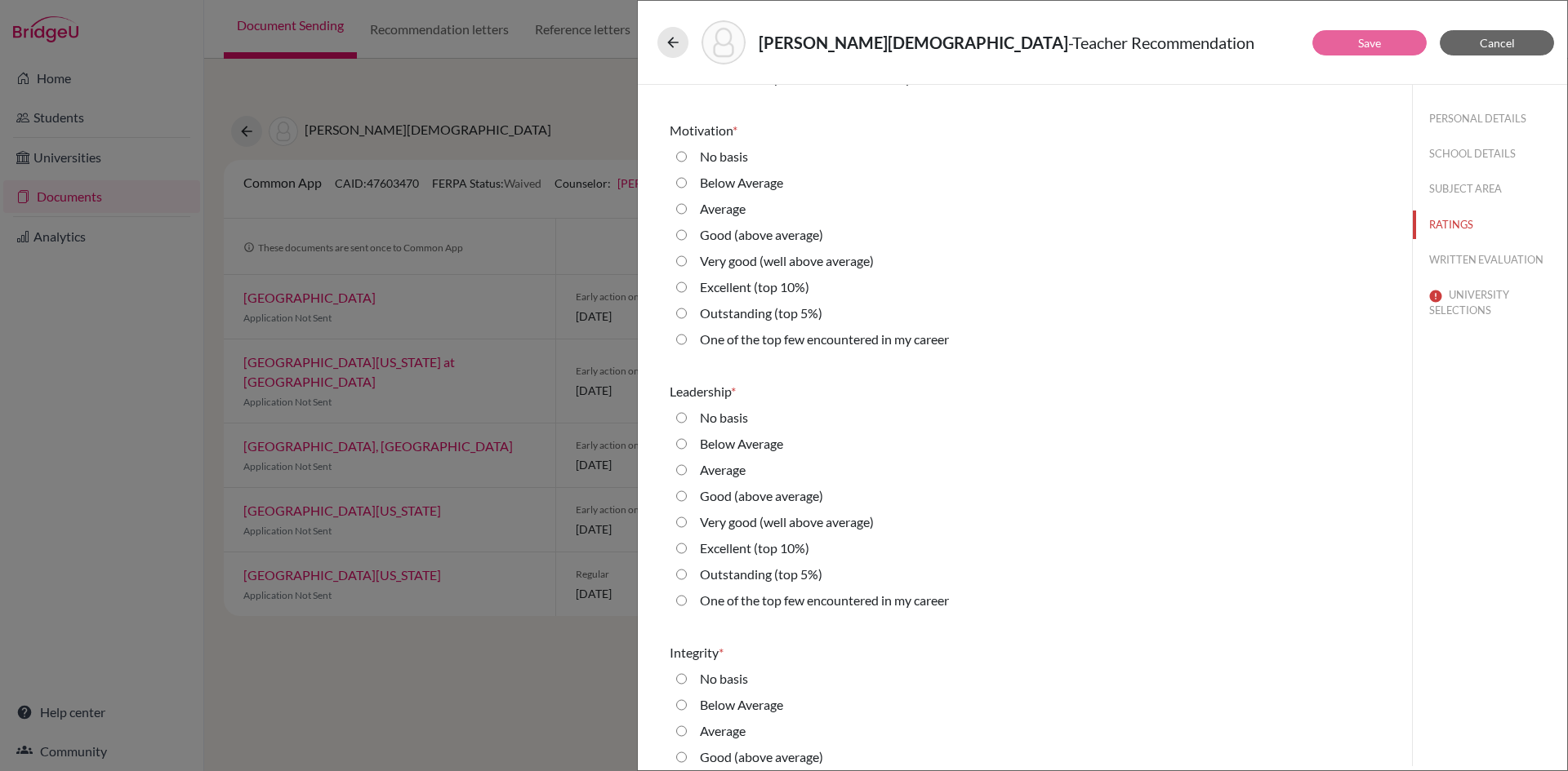
click at [685, 317] on 5\%\) "Outstanding (top 5%)" at bounding box center [681, 313] width 11 height 19
radio 5\%\) "true"
click at [682, 577] on 5\%\) "Outstanding (top 5%)" at bounding box center [681, 574] width 11 height 19
radio 5\%\) "true"
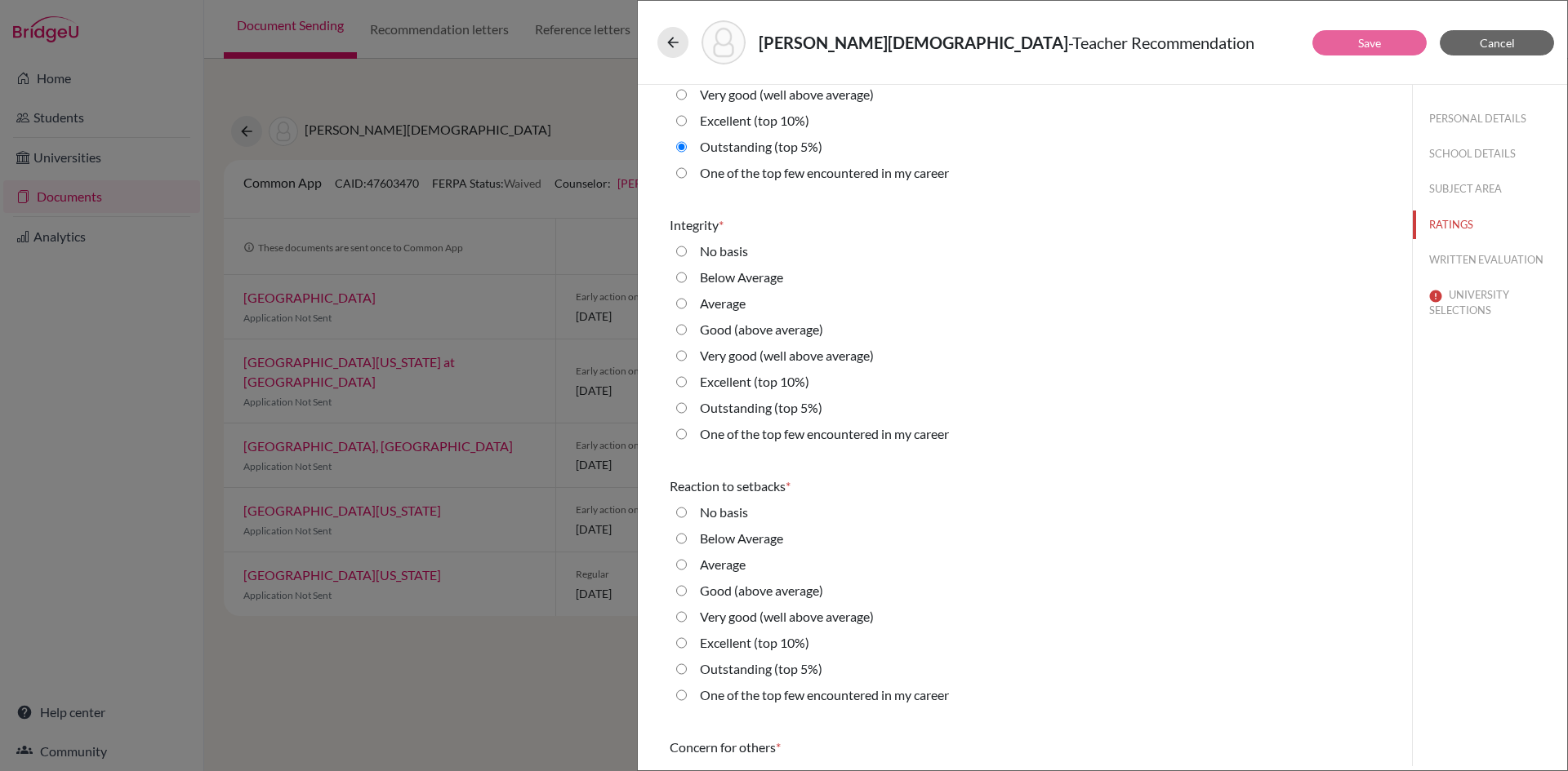
scroll to position [2505, 0]
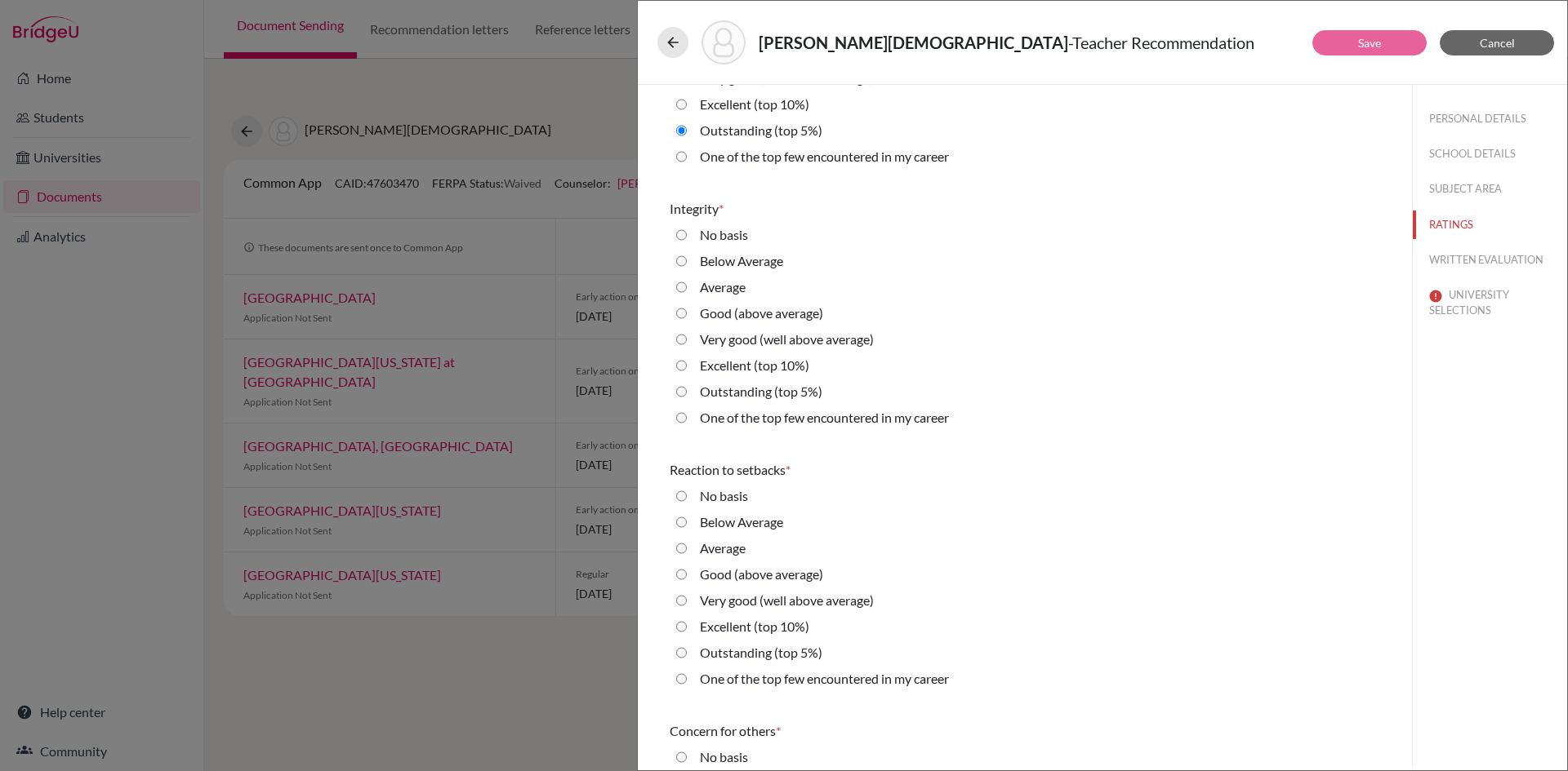
click at [678, 392] on 5\%\) "Outstanding (top 5%)" at bounding box center [681, 392] width 11 height 19
radio 5\%\) "true"
click at [685, 652] on 5\%\) "Outstanding (top 5%)" at bounding box center [681, 653] width 11 height 19
radio 5\%\) "true"
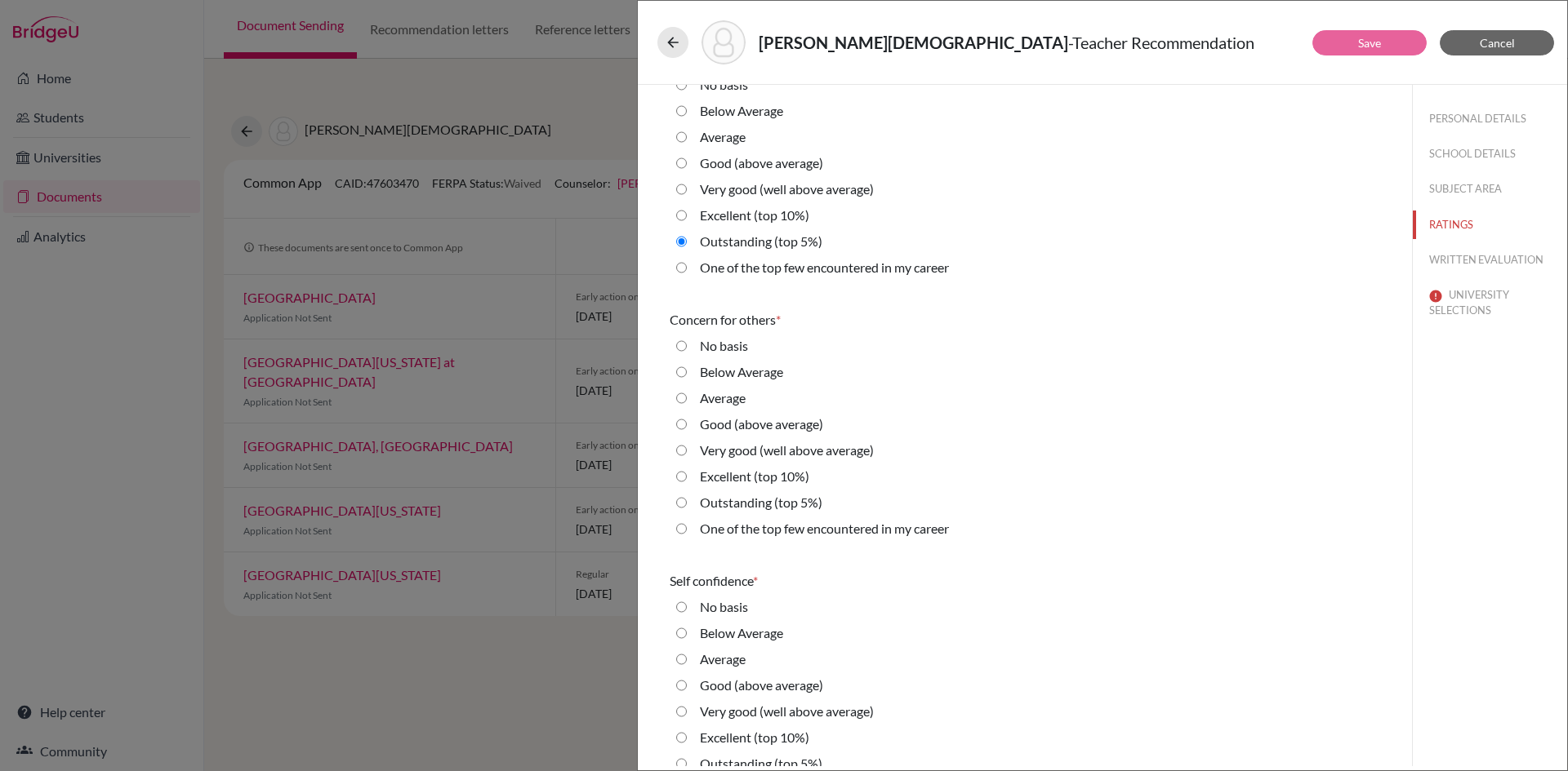
scroll to position [2921, 0]
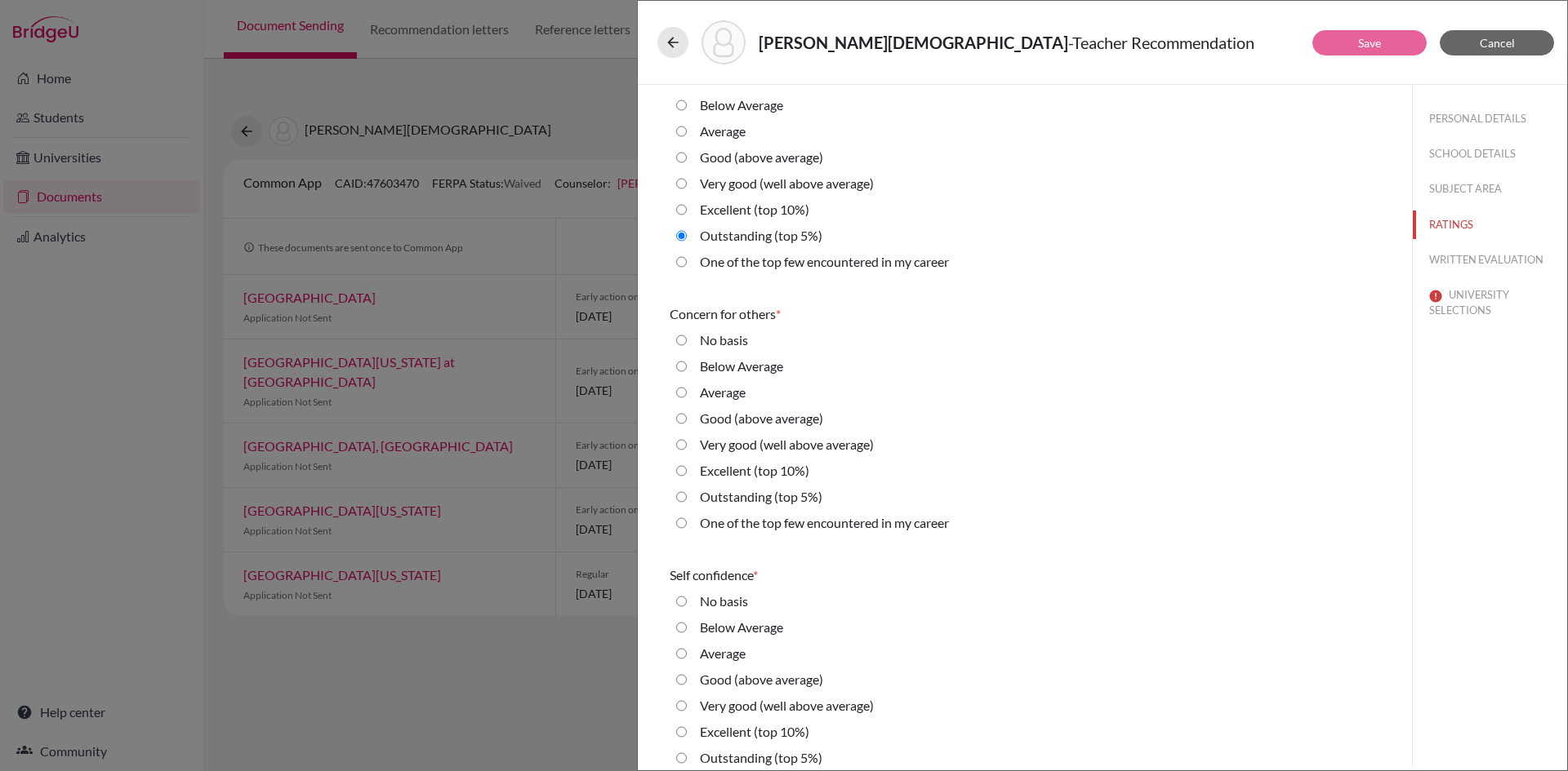
click at [684, 498] on 5\%\) "Outstanding (top 5%)" at bounding box center [681, 497] width 11 height 19
radio 5\%\) "true"
click at [682, 760] on 5\%\) "Outstanding (top 5%)" at bounding box center [681, 758] width 11 height 19
radio 5\%\) "true"
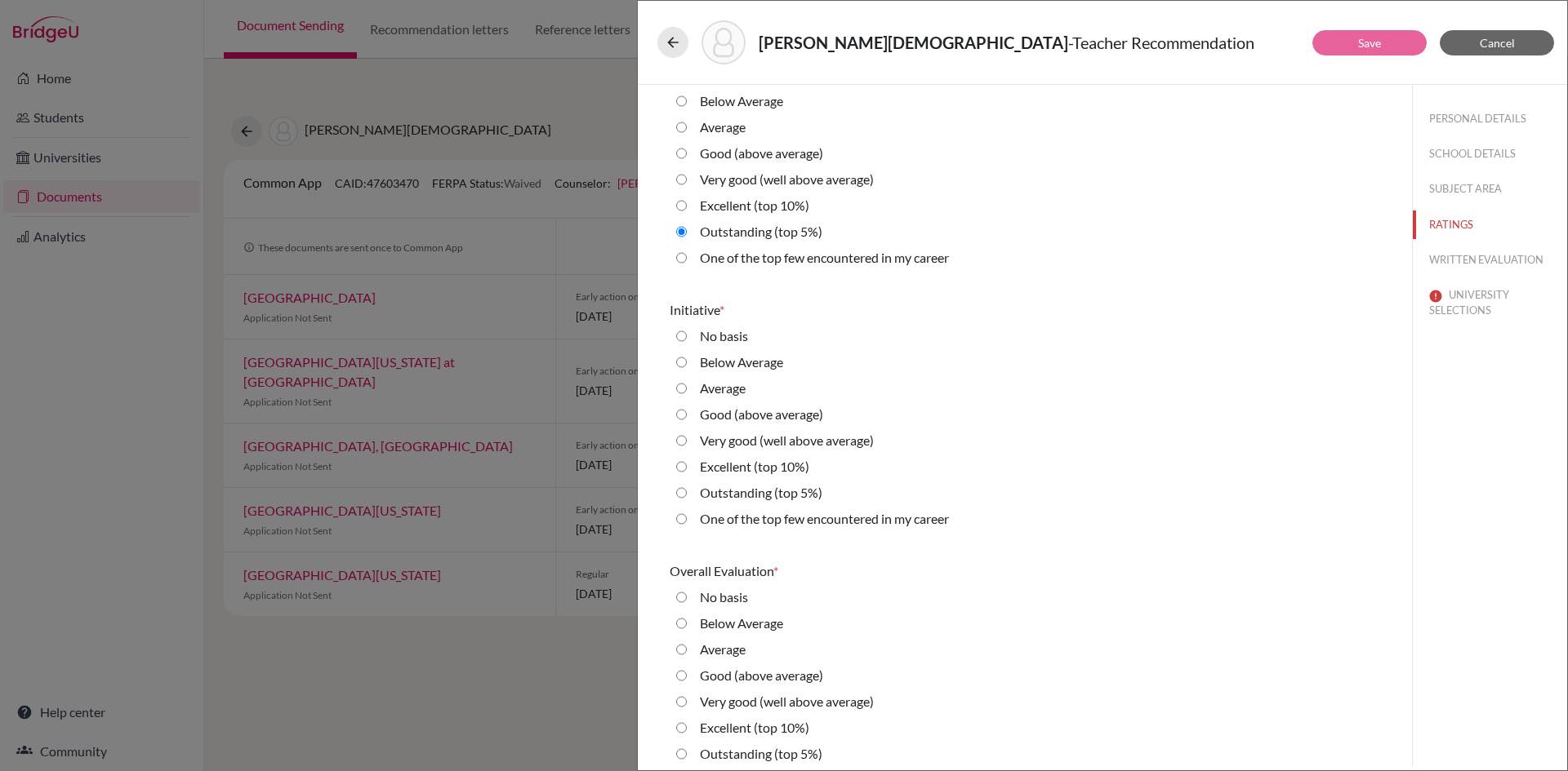
scroll to position [3485, 0]
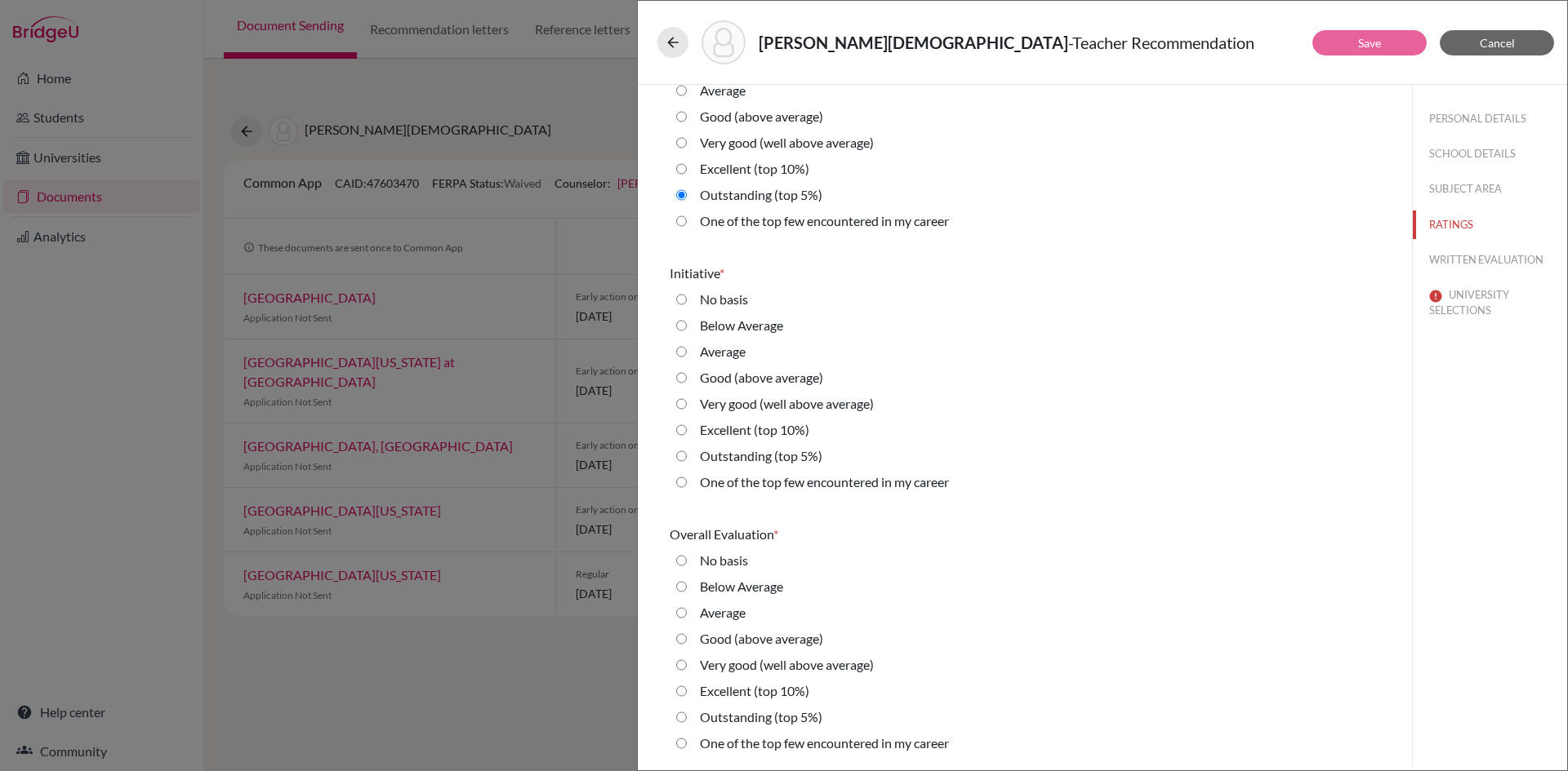
click at [684, 455] on 5\%\) "Outstanding (top 5%)" at bounding box center [681, 456] width 11 height 19
radio 5\%\) "true"
click at [684, 714] on 5\%\) "Outstanding (top 5%)" at bounding box center [681, 718] width 11 height 19
radio 5\%\) "true"
click at [1491, 261] on button "WRITTEN EVALUATION" at bounding box center [1490, 260] width 154 height 29
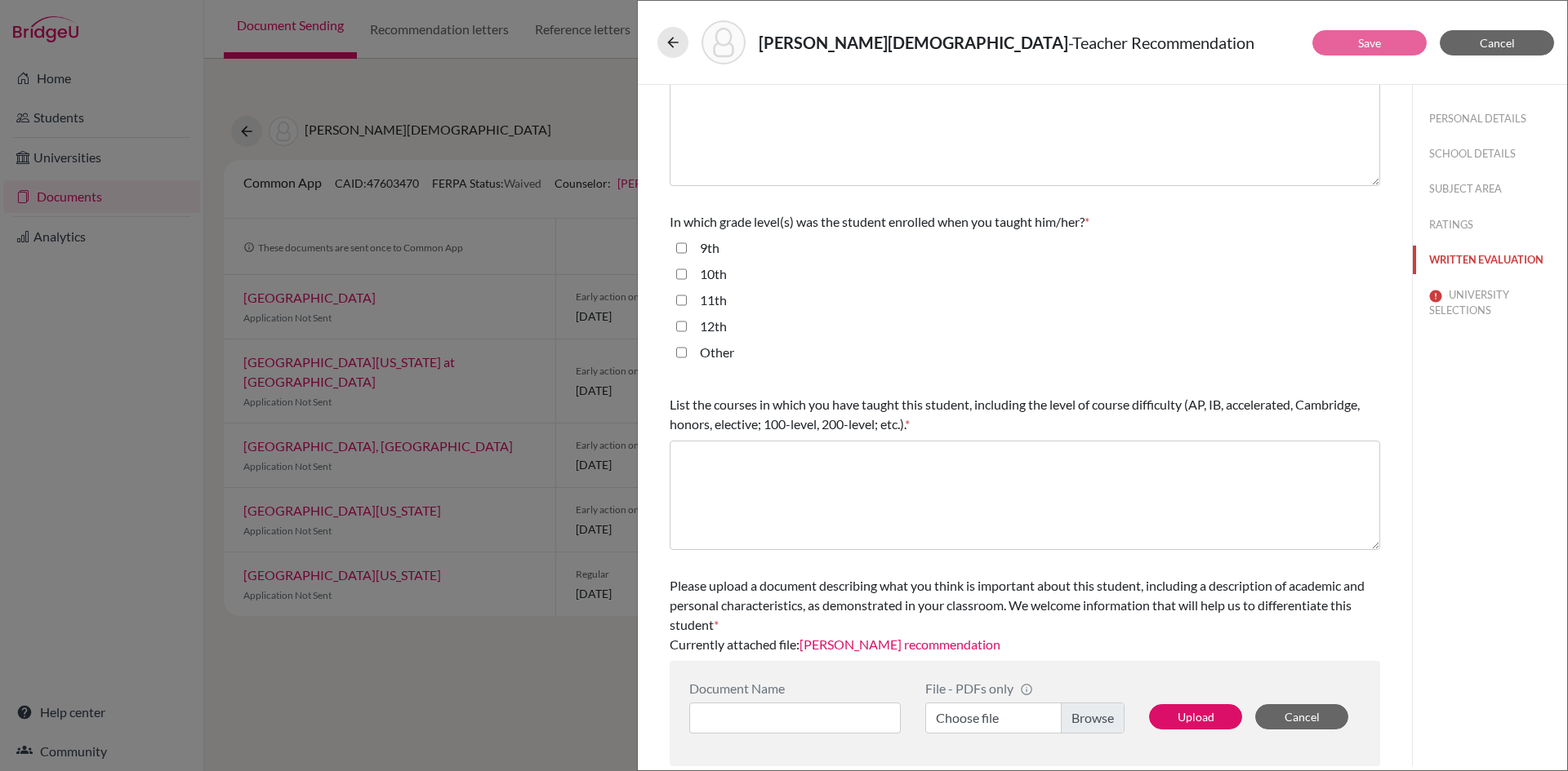
scroll to position [0, 0]
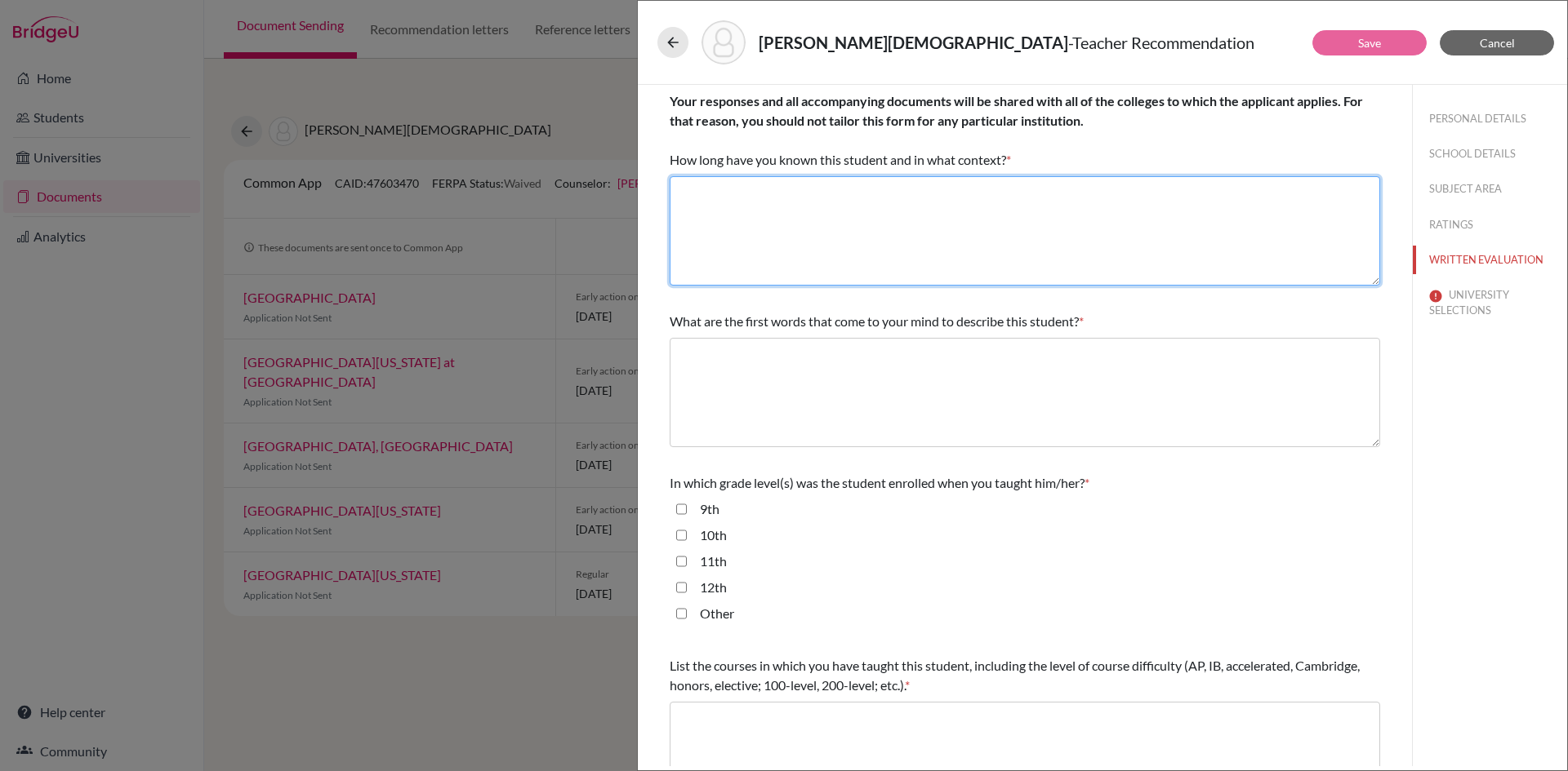
click at [816, 218] on textarea at bounding box center [1025, 230] width 711 height 109
type textarea "2 years as her Psychology Teacher"
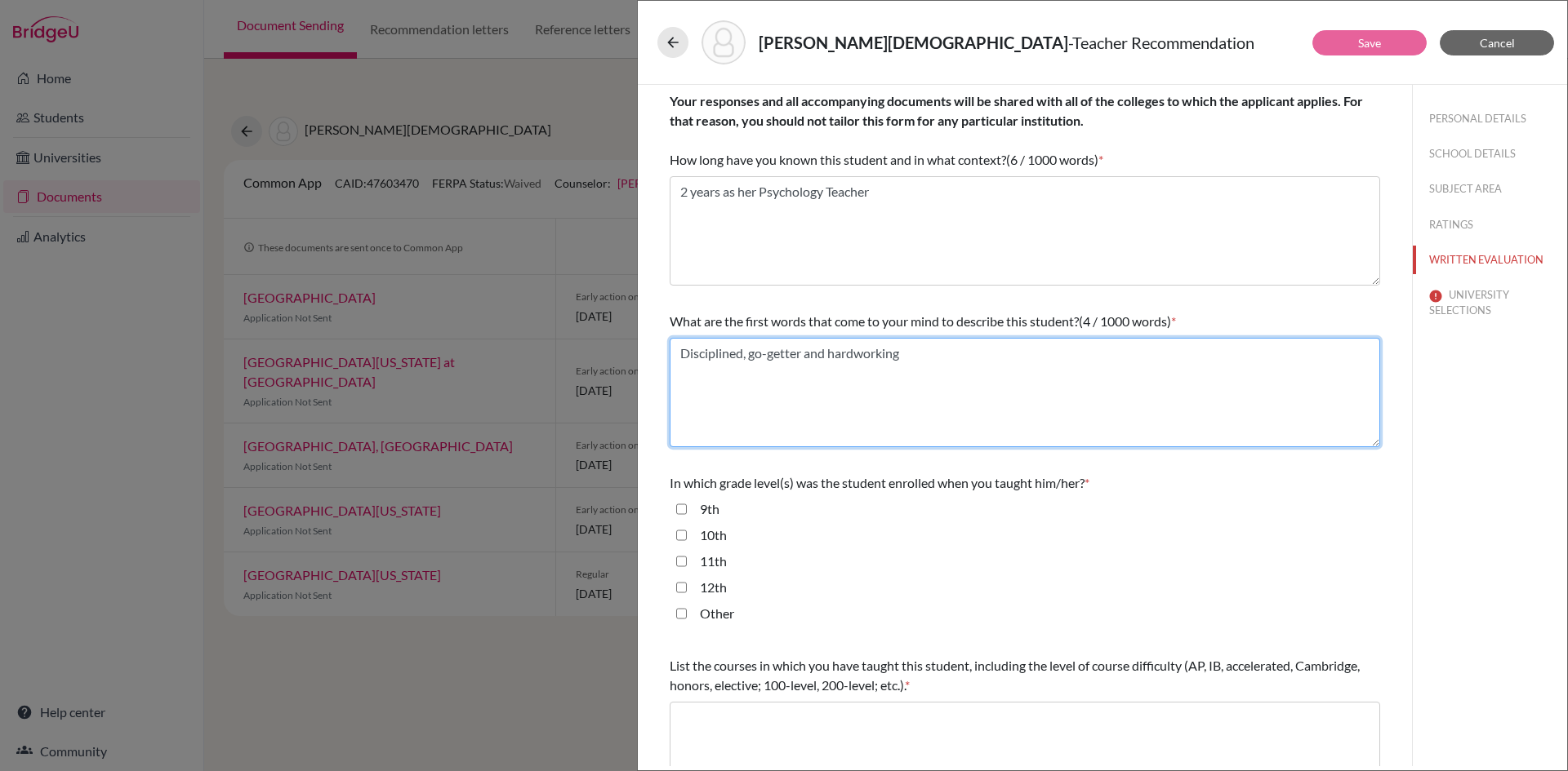
type textarea "Disciplined, go-getter and hardworking"
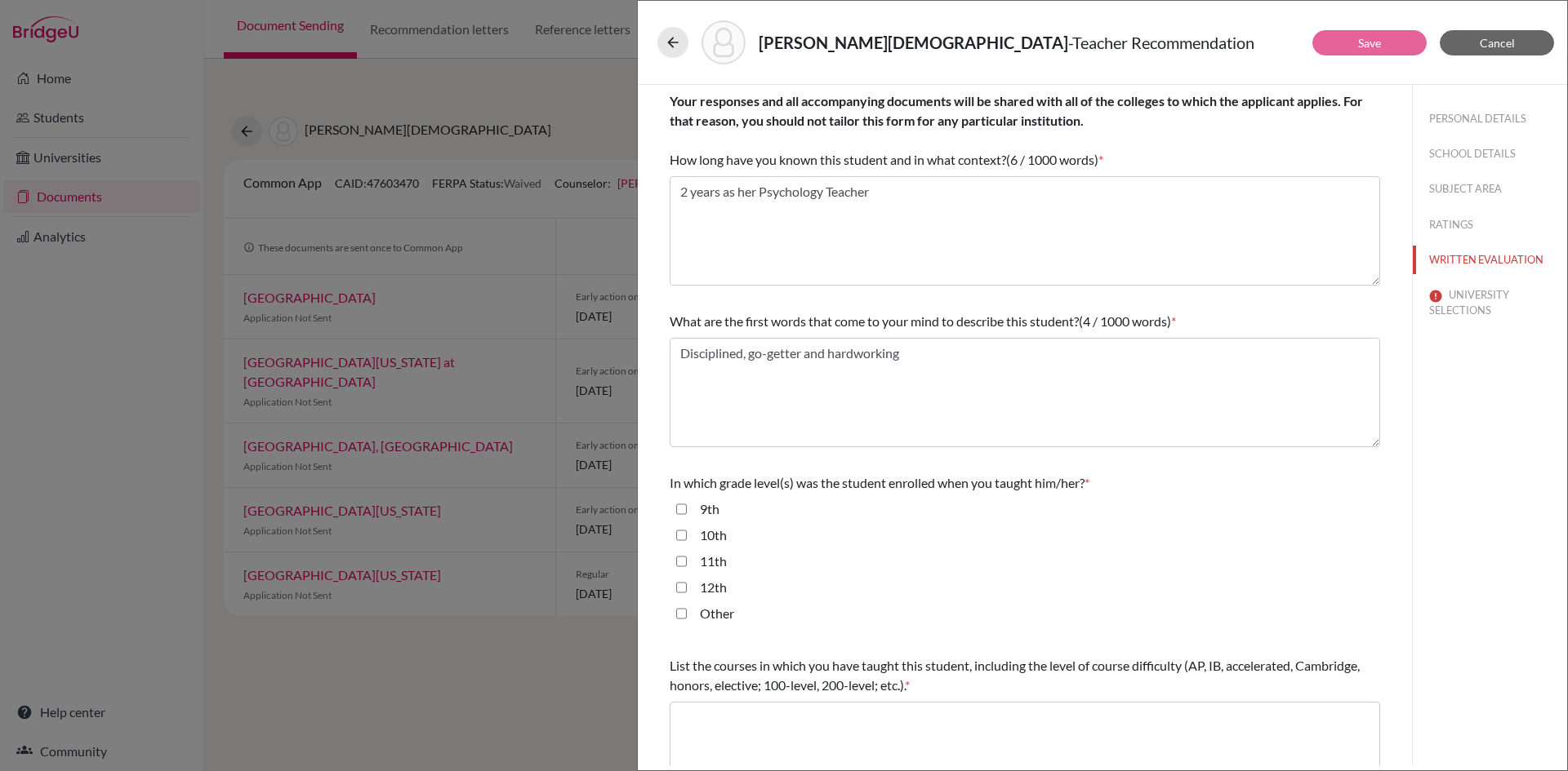
checkbox input "false"
click at [680, 564] on input "11th" at bounding box center [681, 562] width 11 height 19
checkbox input "true"
click at [679, 587] on input "12th" at bounding box center [681, 587] width 11 height 19
checkbox input "true"
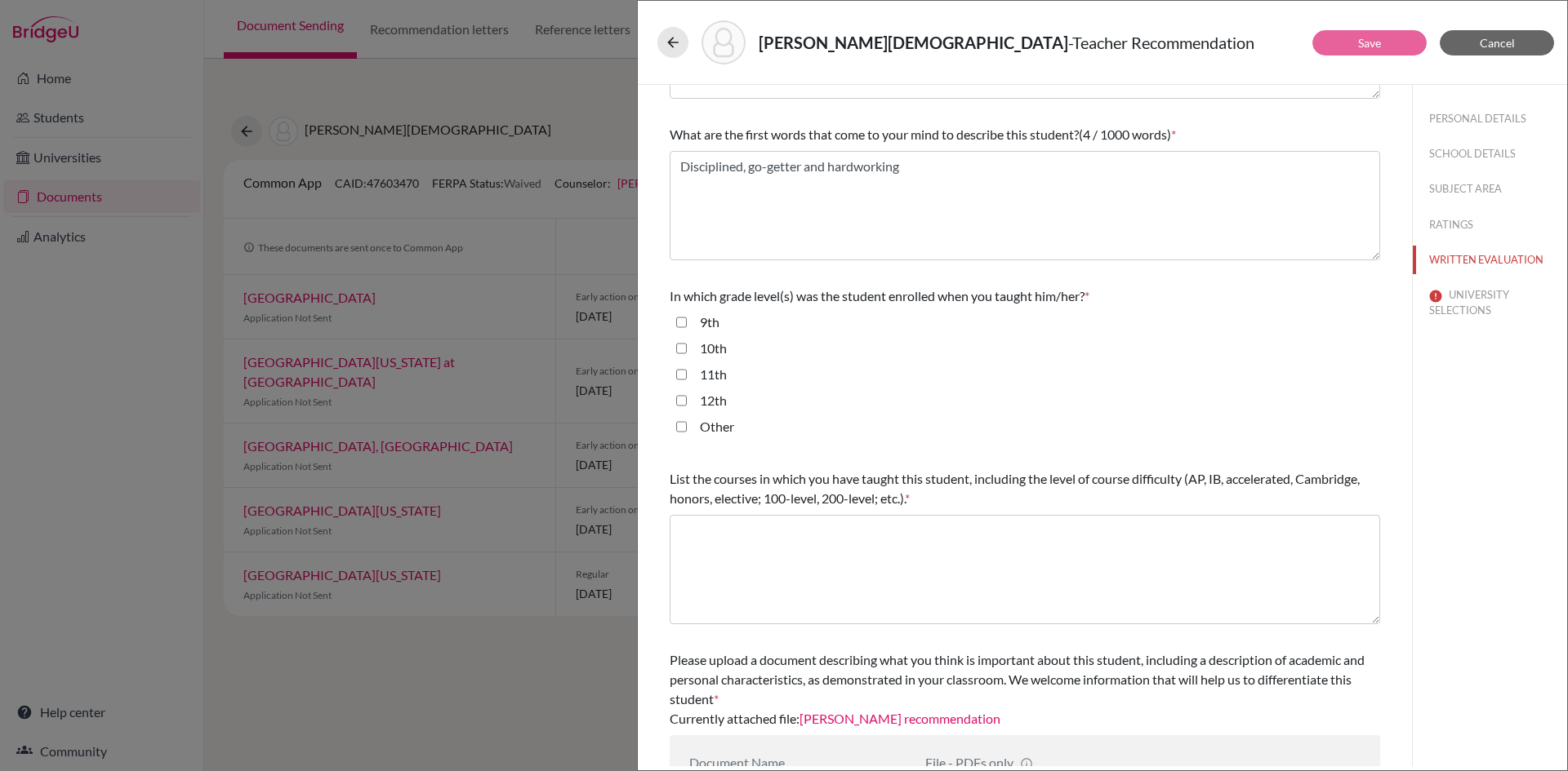
scroll to position [261, 0]
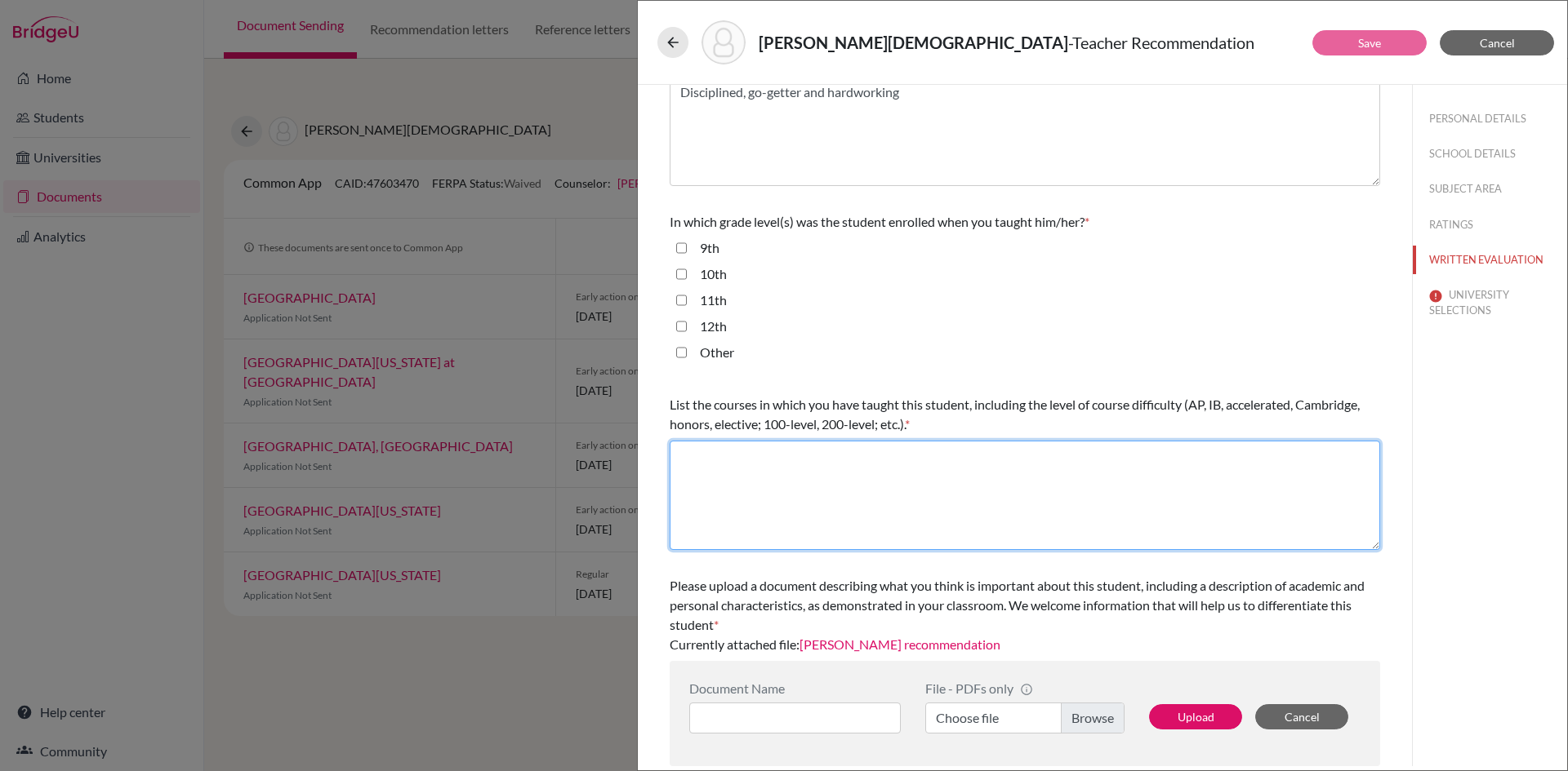
click at [749, 489] on textarea at bounding box center [1025, 495] width 711 height 109
type textarea "Psychology"
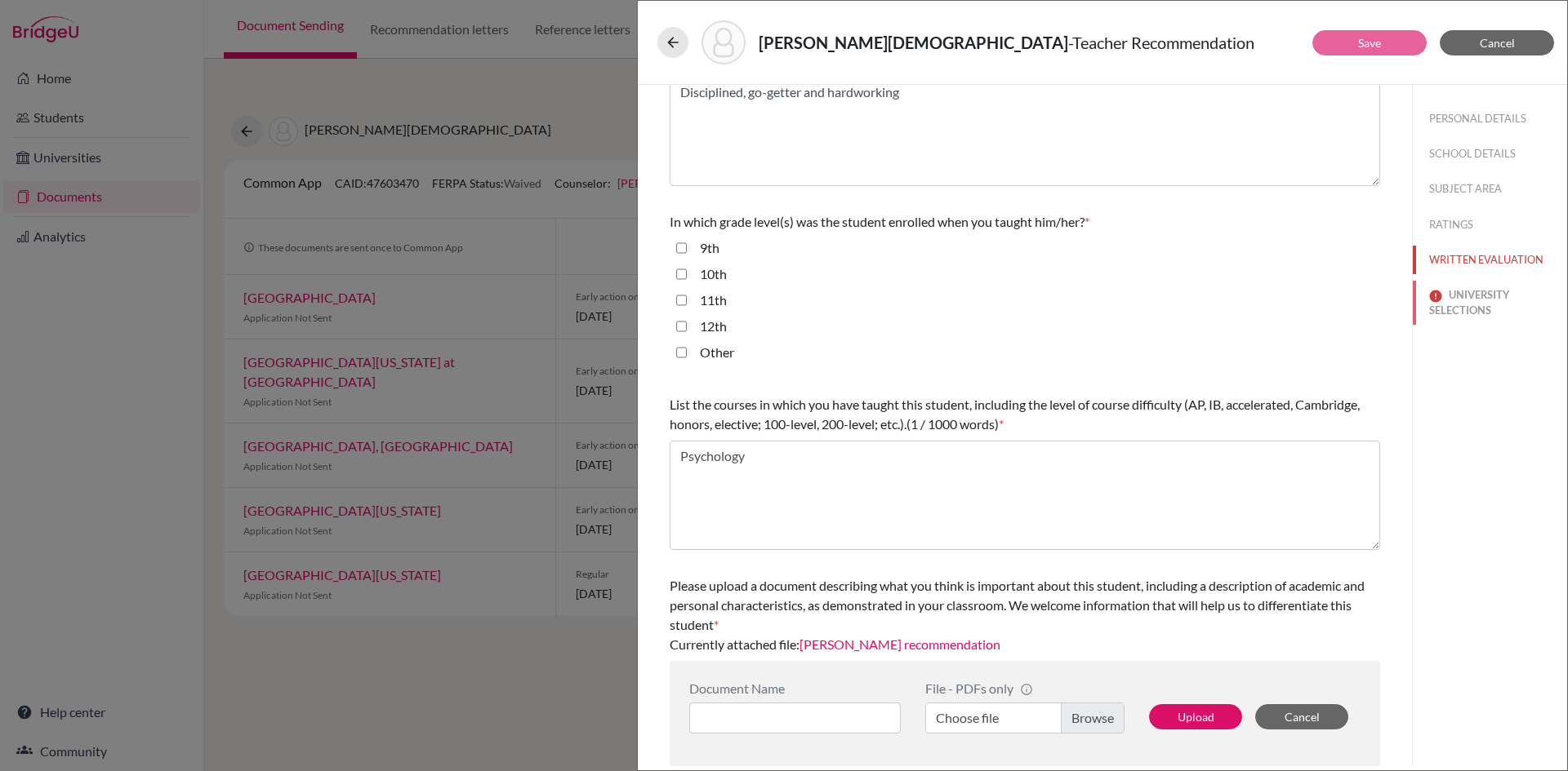
click at [1463, 305] on button "UNIVERSITY SELECTIONS" at bounding box center [1490, 303] width 154 height 44
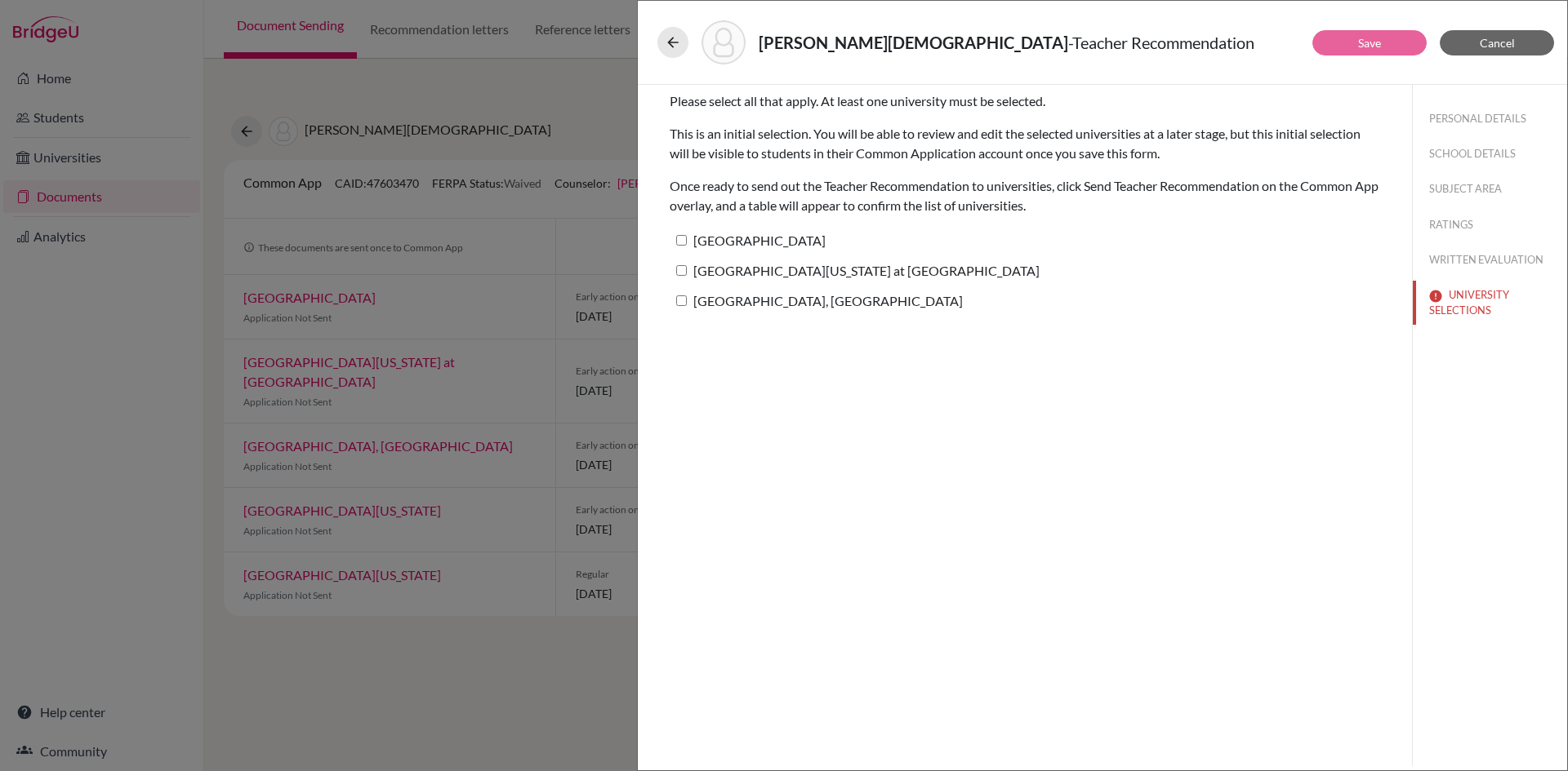
click at [685, 270] on input "[GEOGRAPHIC_DATA][US_STATE] at [GEOGRAPHIC_DATA]" at bounding box center [681, 270] width 11 height 11
checkbox input "true"
click at [1390, 40] on button "Save" at bounding box center [1369, 43] width 115 height 25
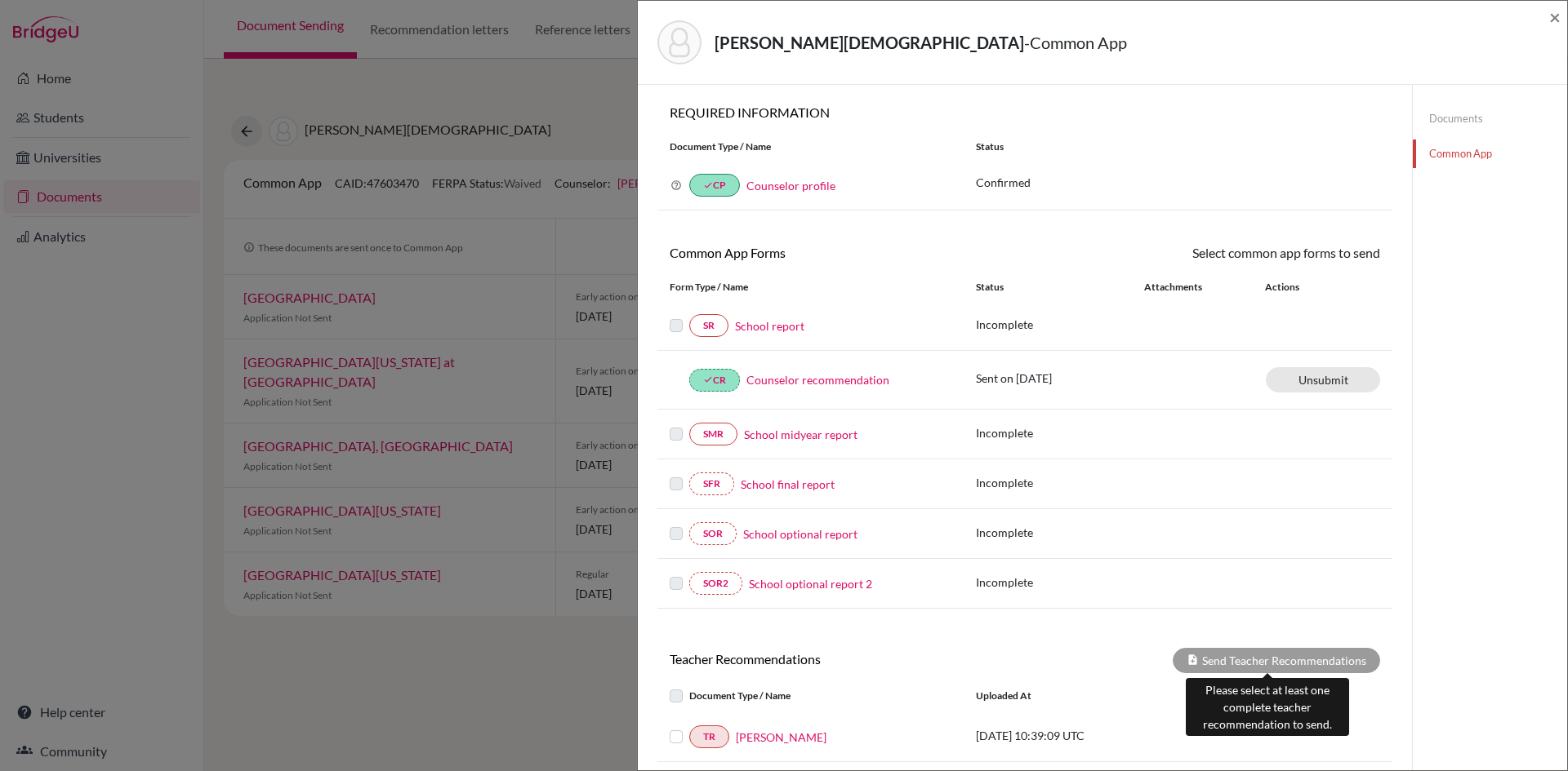
click at [1221, 663] on div "Send Teacher Recommendations" at bounding box center [1276, 661] width 207 height 25
click at [689, 727] on label at bounding box center [689, 727] width 0 height 0
click at [0, 0] on input "checkbox" at bounding box center [0, 0] width 0 height 0
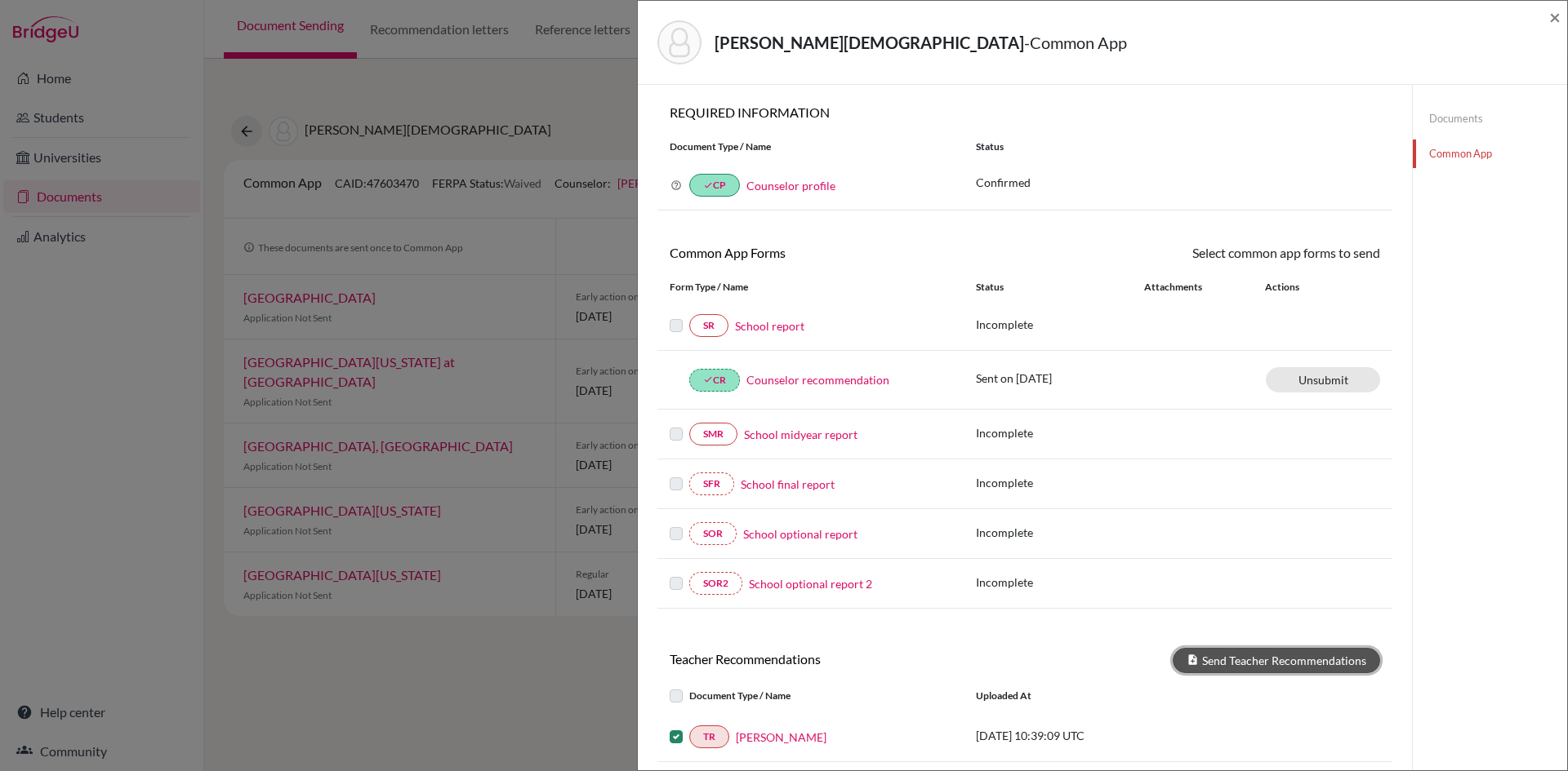
click at [1238, 662] on button "Send Teacher Recommendations" at bounding box center [1276, 661] width 207 height 25
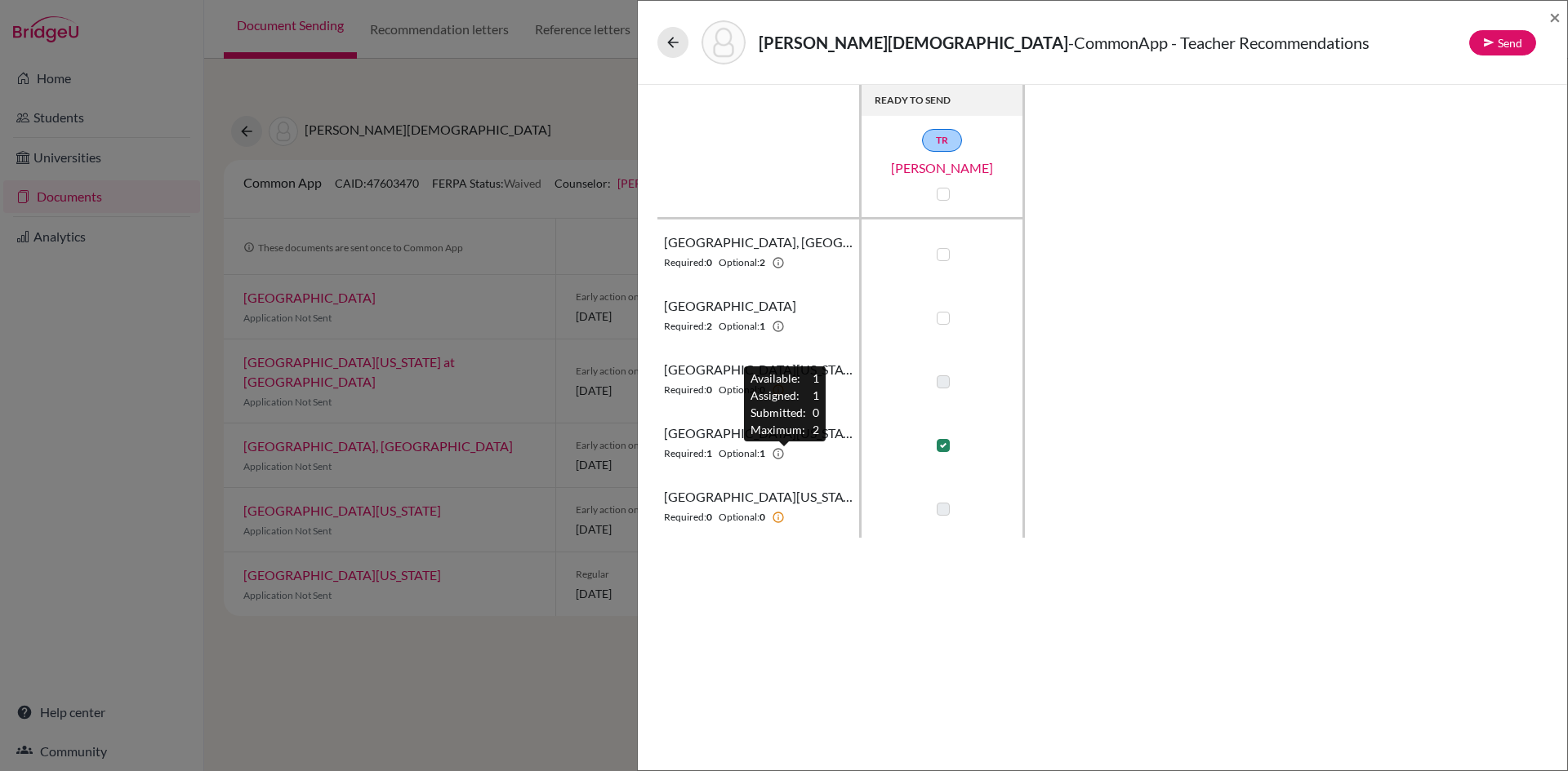
click at [784, 455] on icon at bounding box center [777, 453] width 13 height 13
click at [946, 447] on label at bounding box center [943, 445] width 13 height 13
click at [946, 447] on input "checkbox" at bounding box center [939, 444] width 13 height 17
checkbox input "false"
click at [1561, 23] on div "[PERSON_NAME] - CommonApp - Teacher Recommendations Send ×" at bounding box center [1101, 43] width 929 height 84
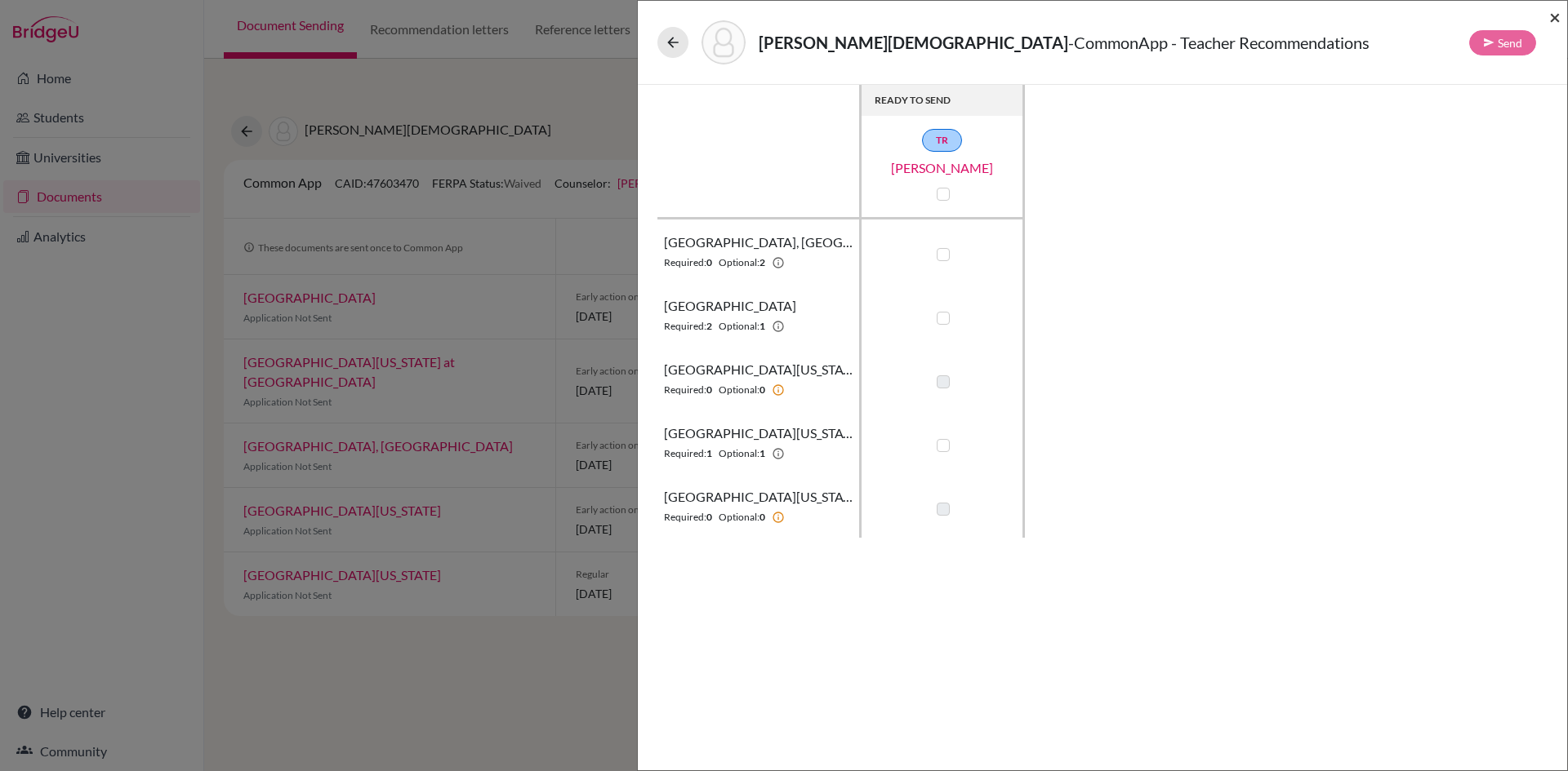
click at [1556, 21] on span "×" at bounding box center [1554, 17] width 11 height 24
